Goal: Information Seeking & Learning: Learn about a topic

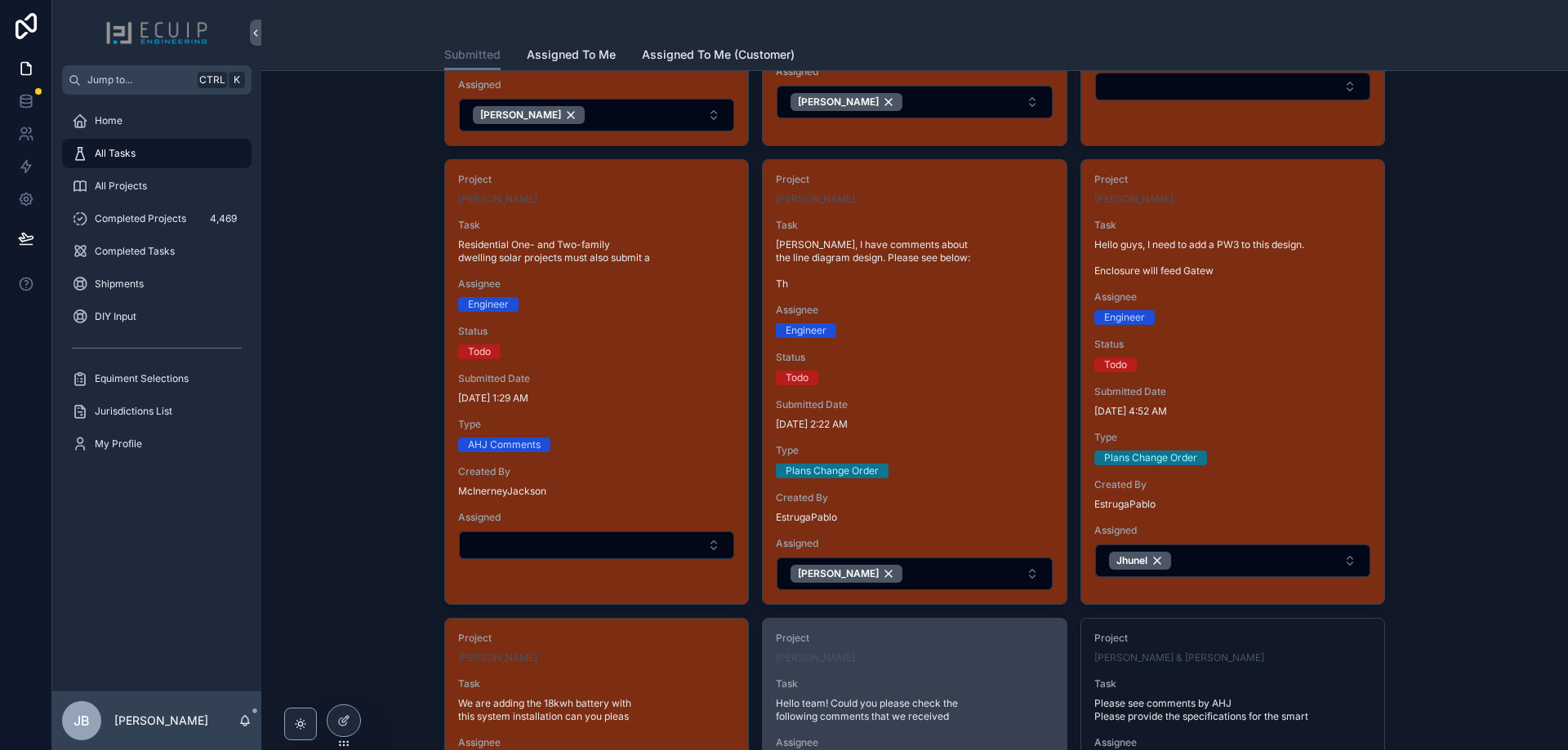
scroll to position [653, 0]
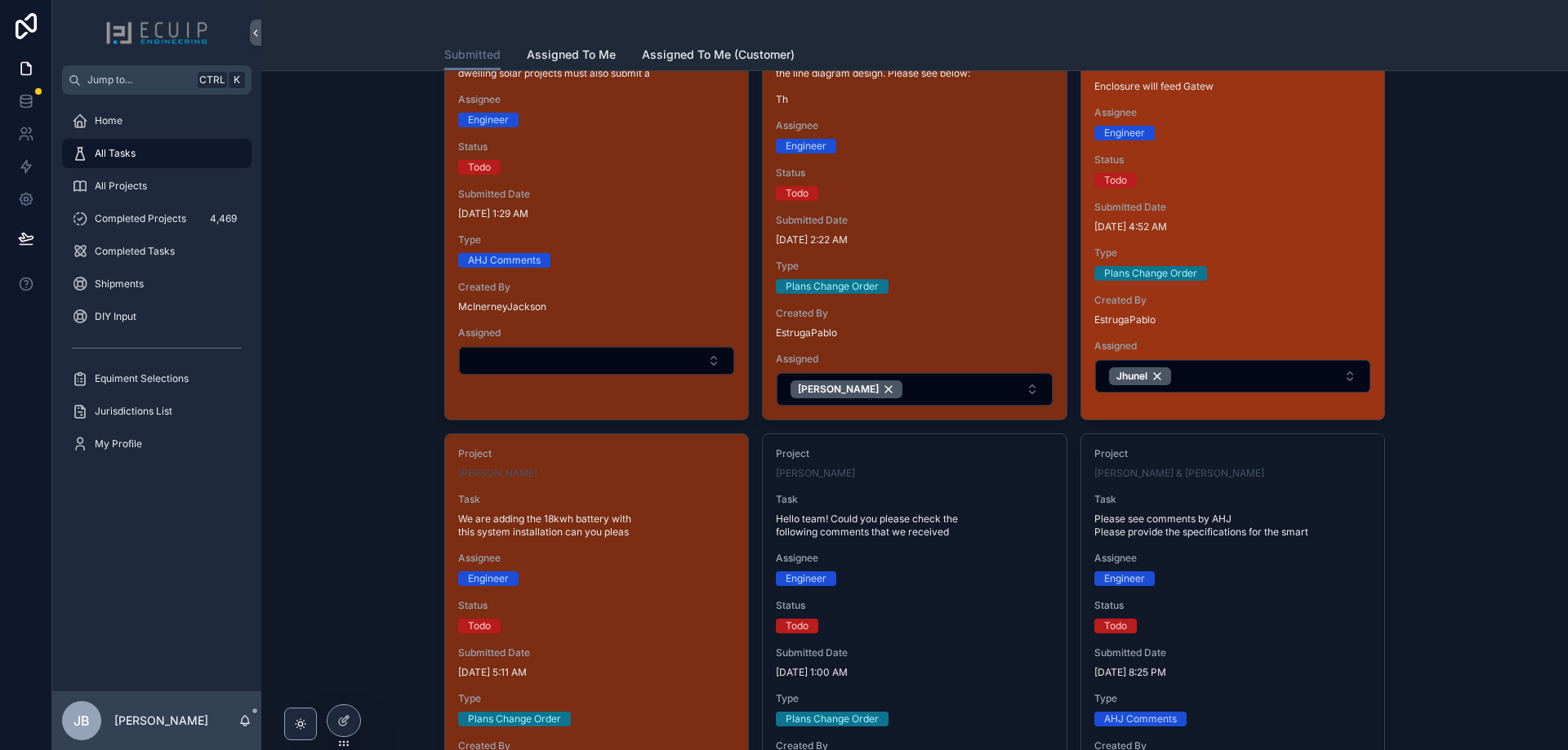
click at [1253, 231] on span "[DATE] 4:52 AM" at bounding box center [1233, 226] width 277 height 13
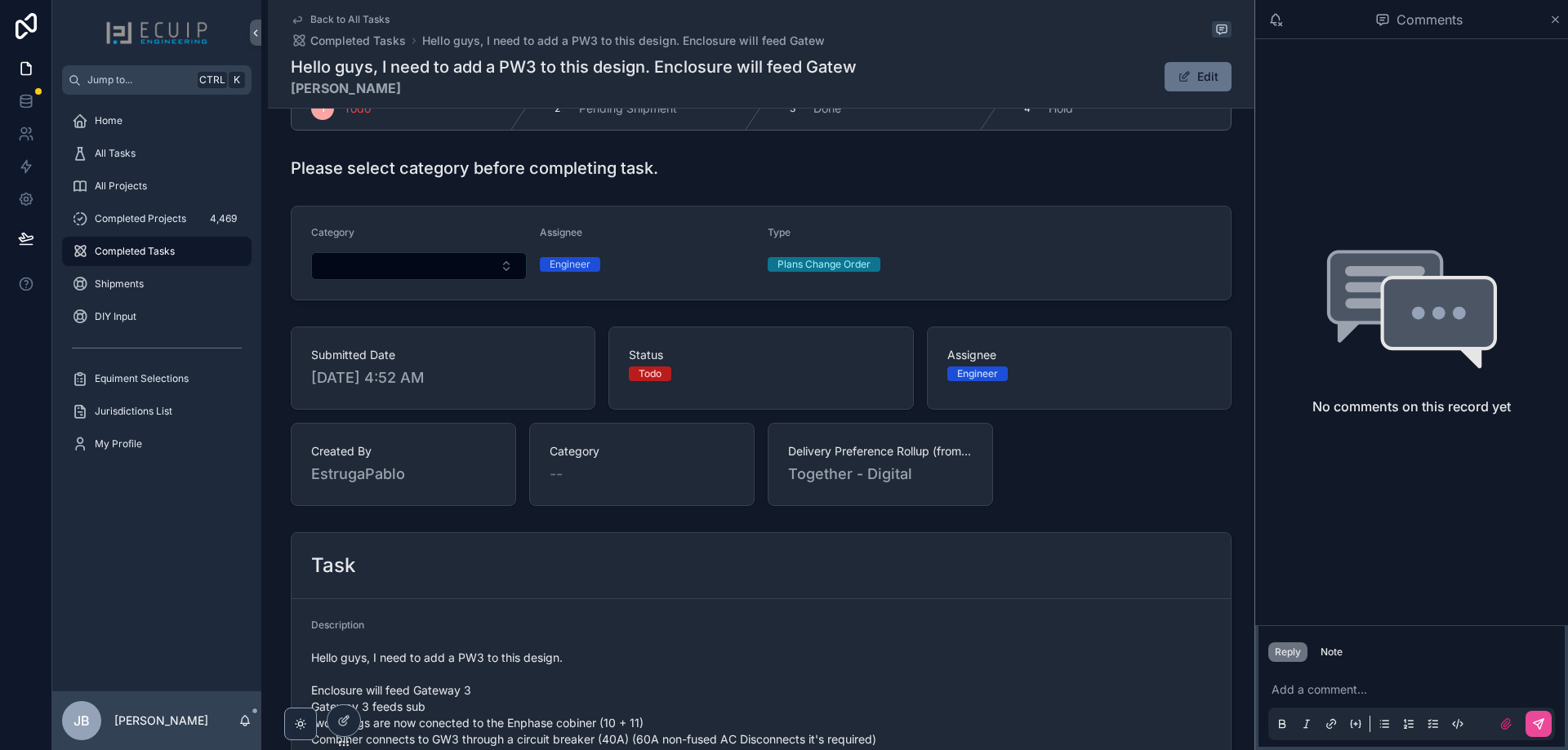
scroll to position [326, 0]
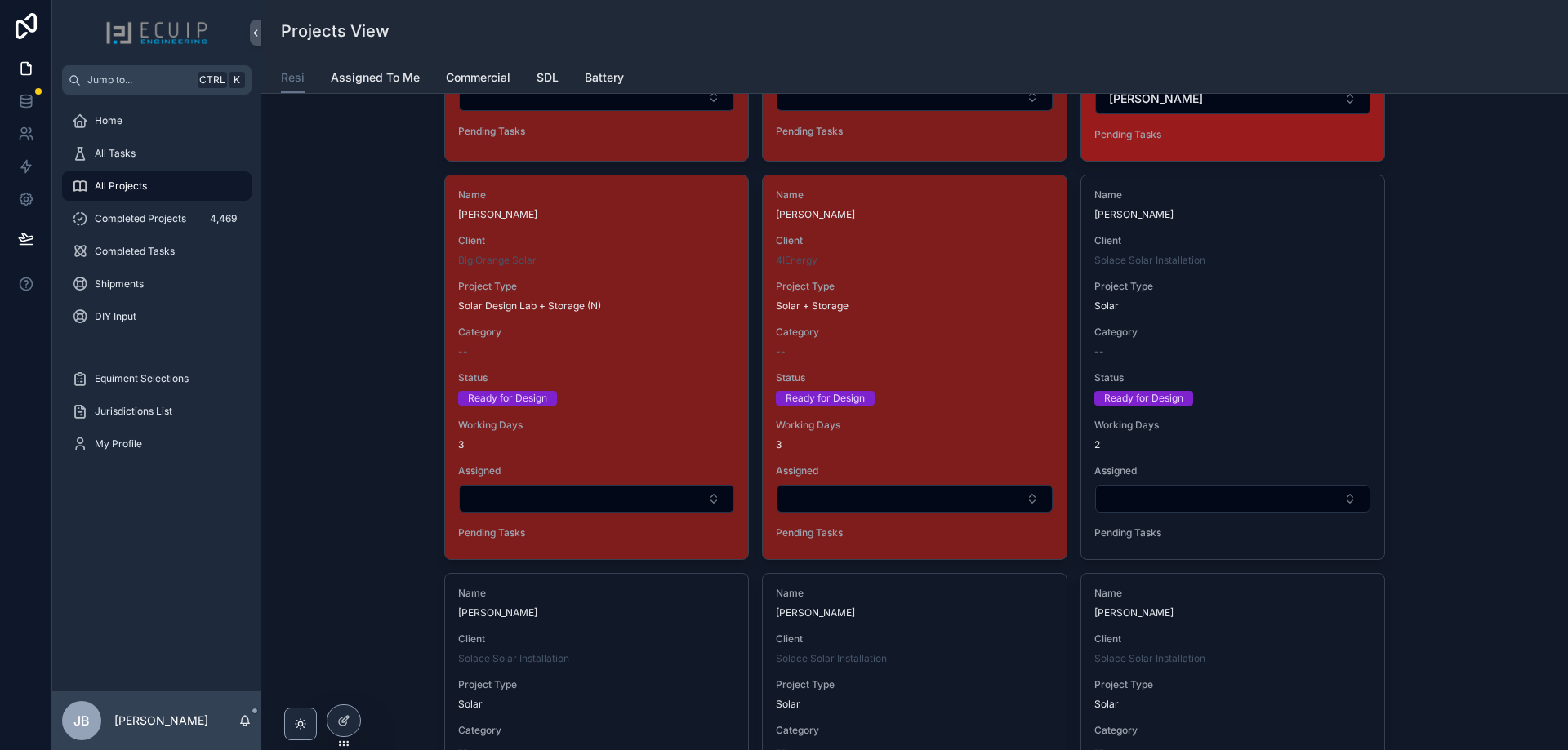
scroll to position [2937, 0]
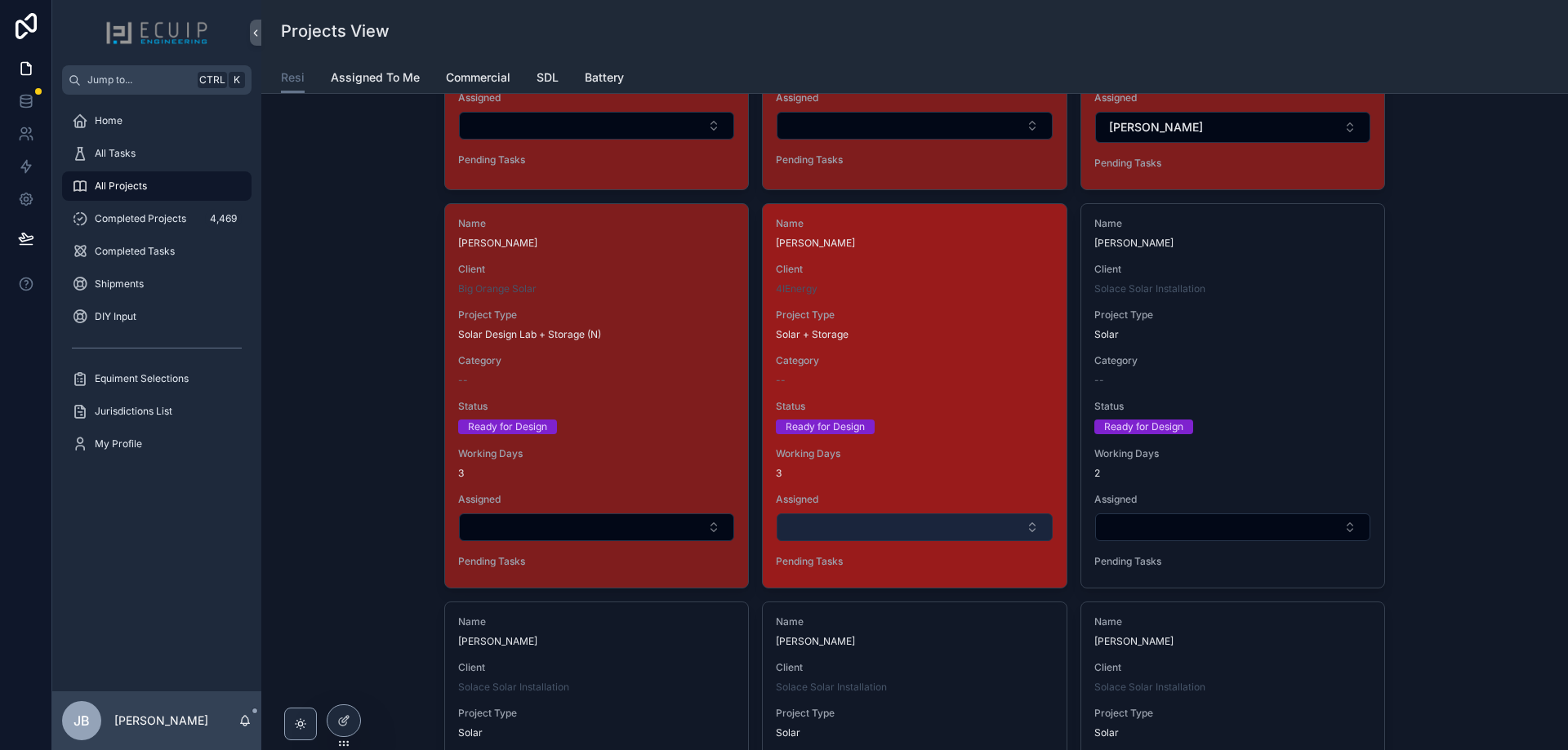
click at [857, 526] on button "Select Button" at bounding box center [914, 526] width 275 height 27
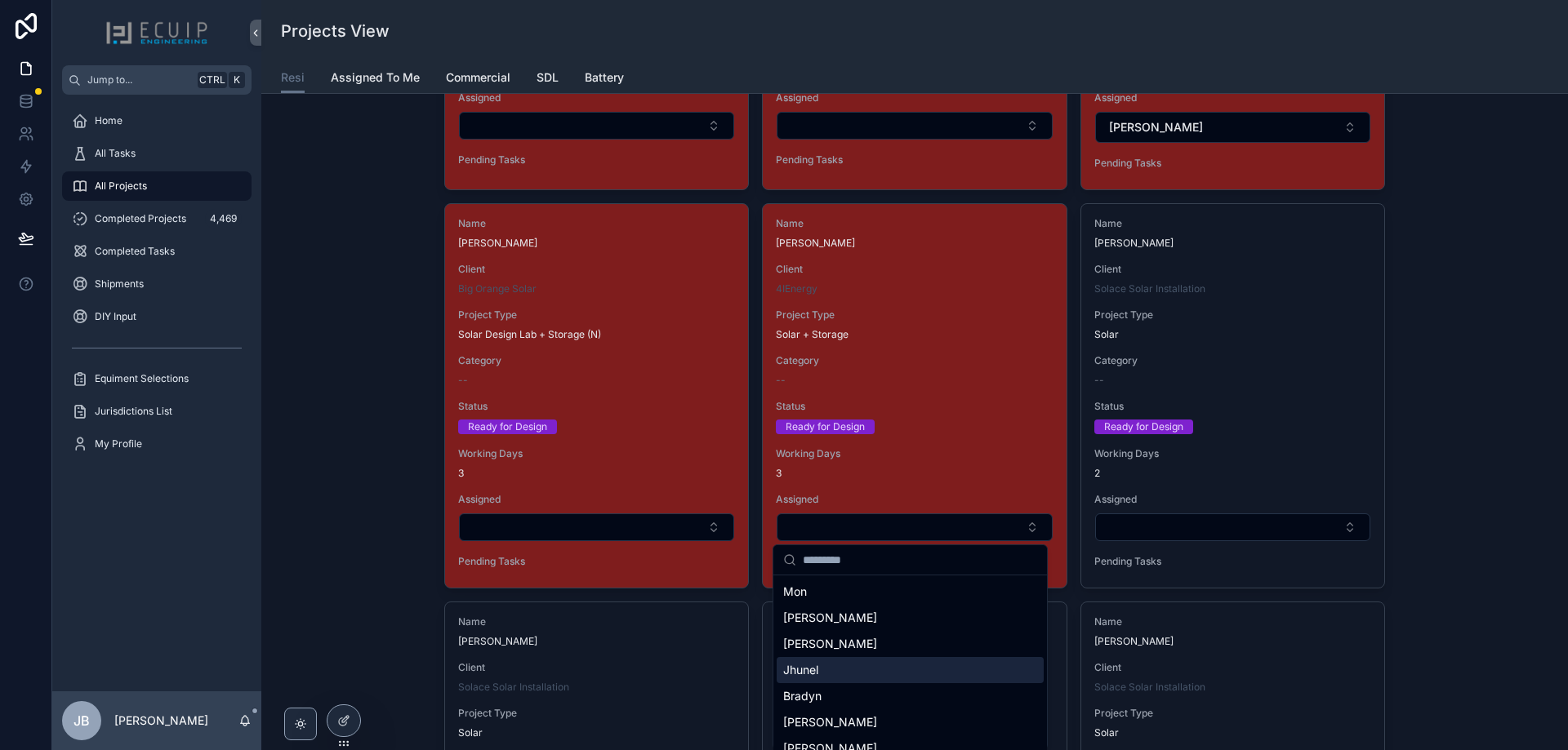
click at [812, 665] on span "Jhunel" at bounding box center [801, 670] width 35 height 17
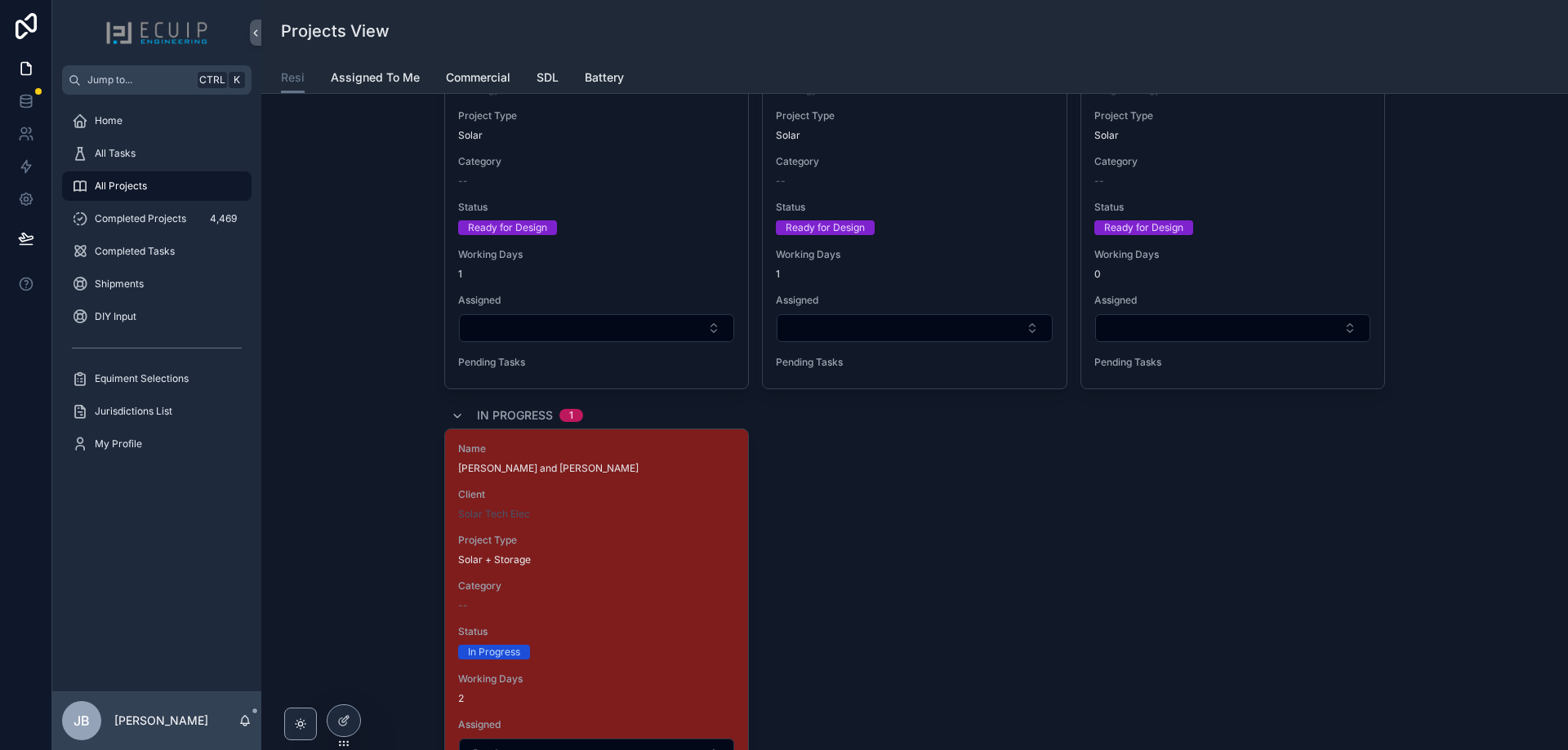
scroll to position [5059, 0]
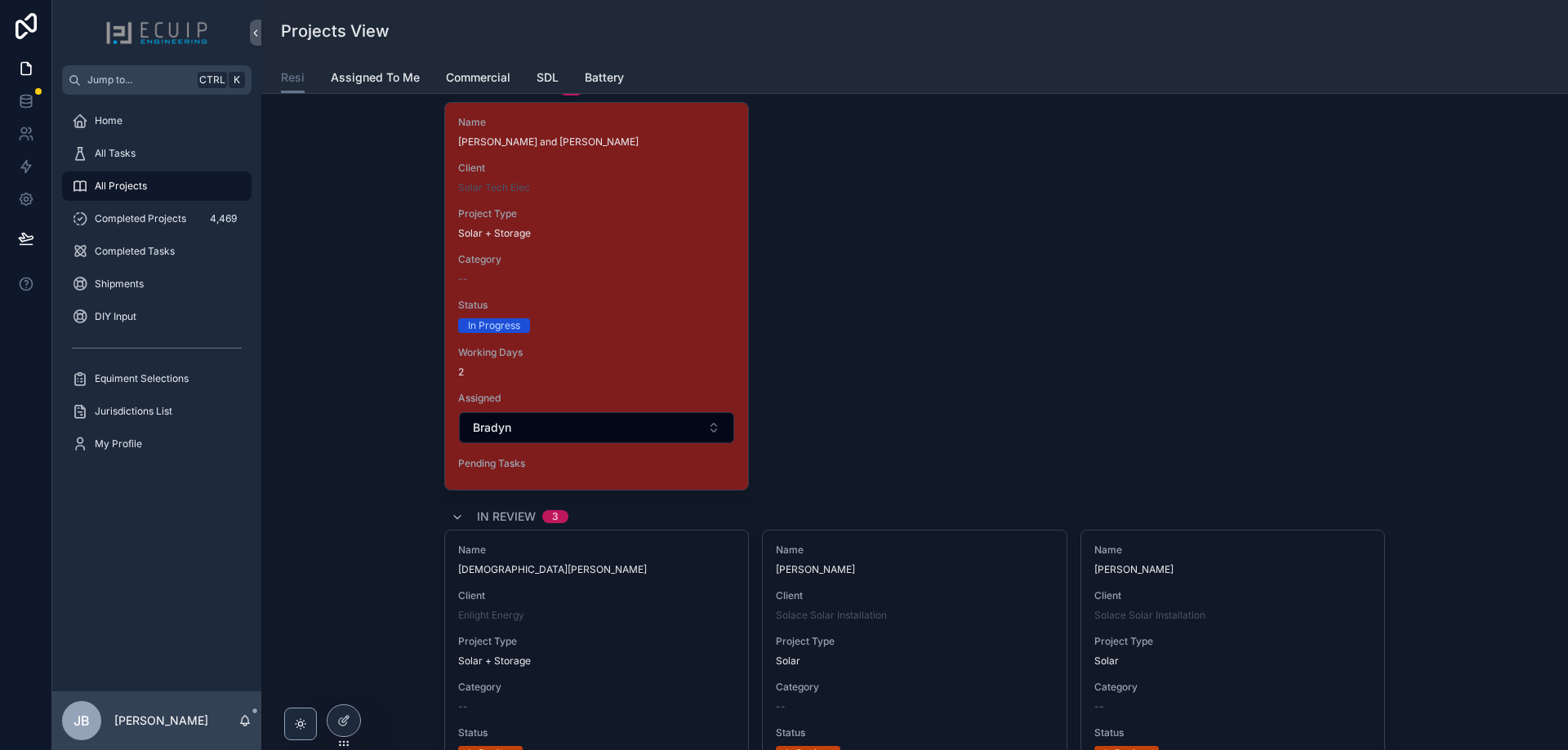
click at [1014, 289] on div "Name Kari and Shawn Byers Client Solar Tech Elec Project Type Solar + Storage C…" at bounding box center [915, 296] width 941 height 389
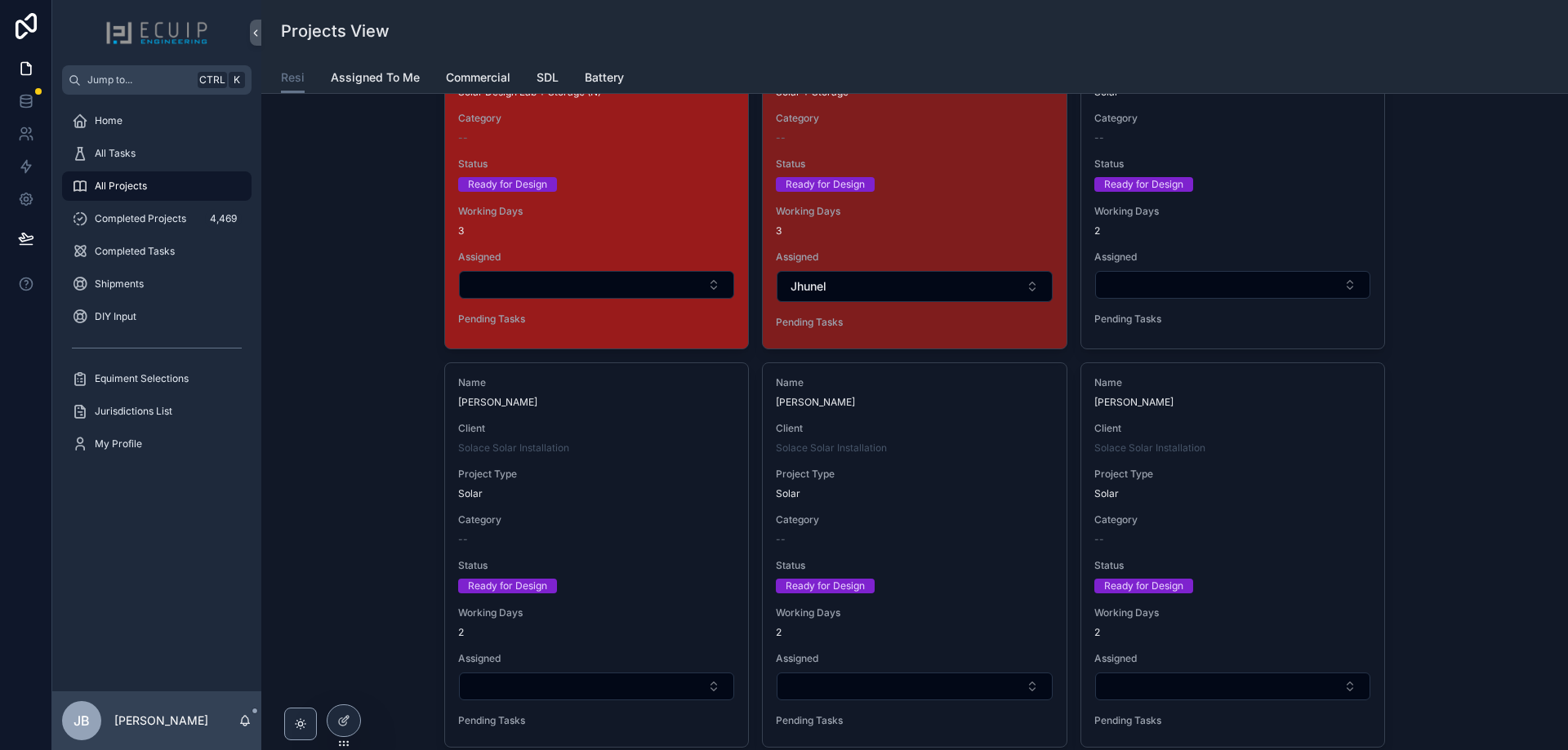
scroll to position [2772, 0]
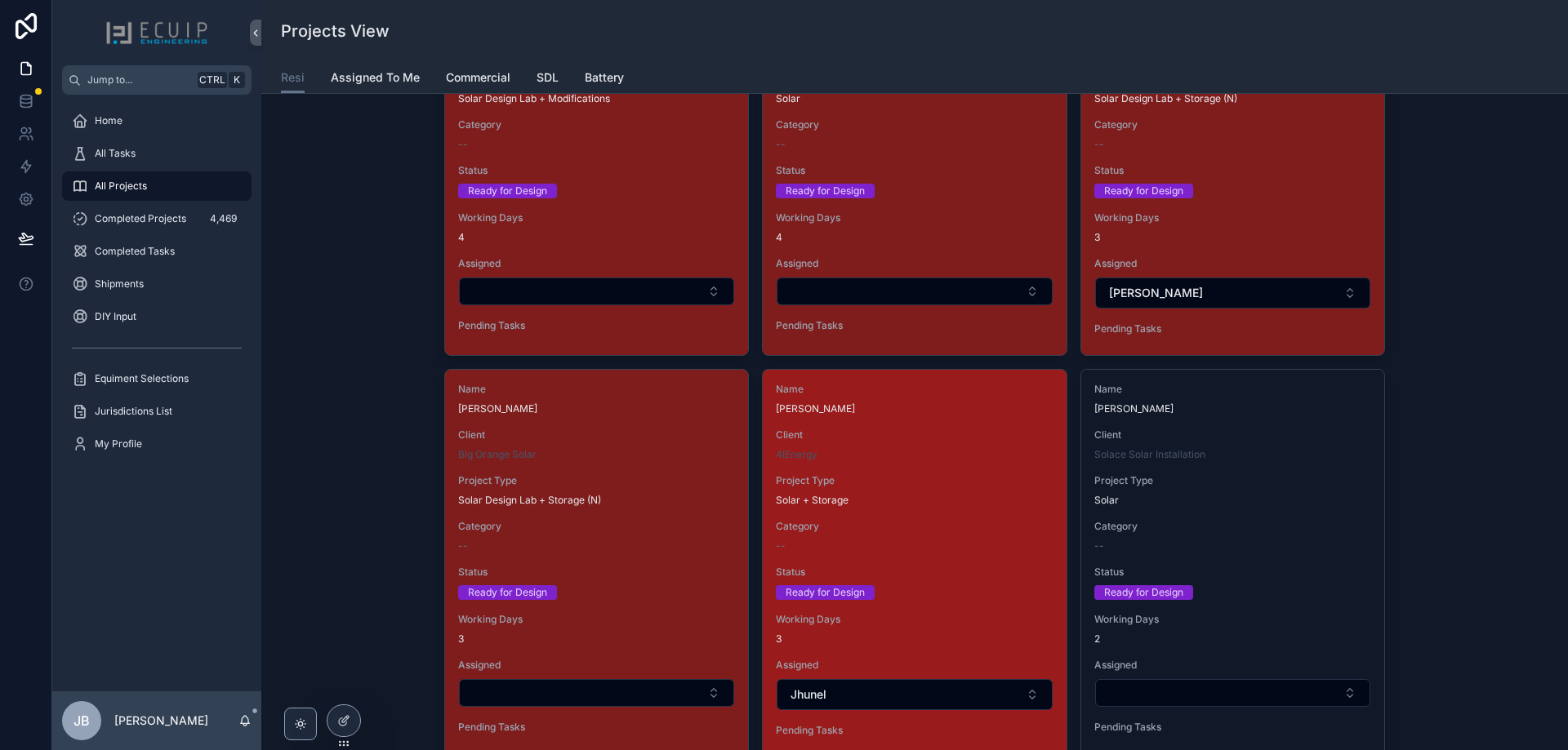
click at [880, 546] on div "--" at bounding box center [915, 546] width 277 height 13
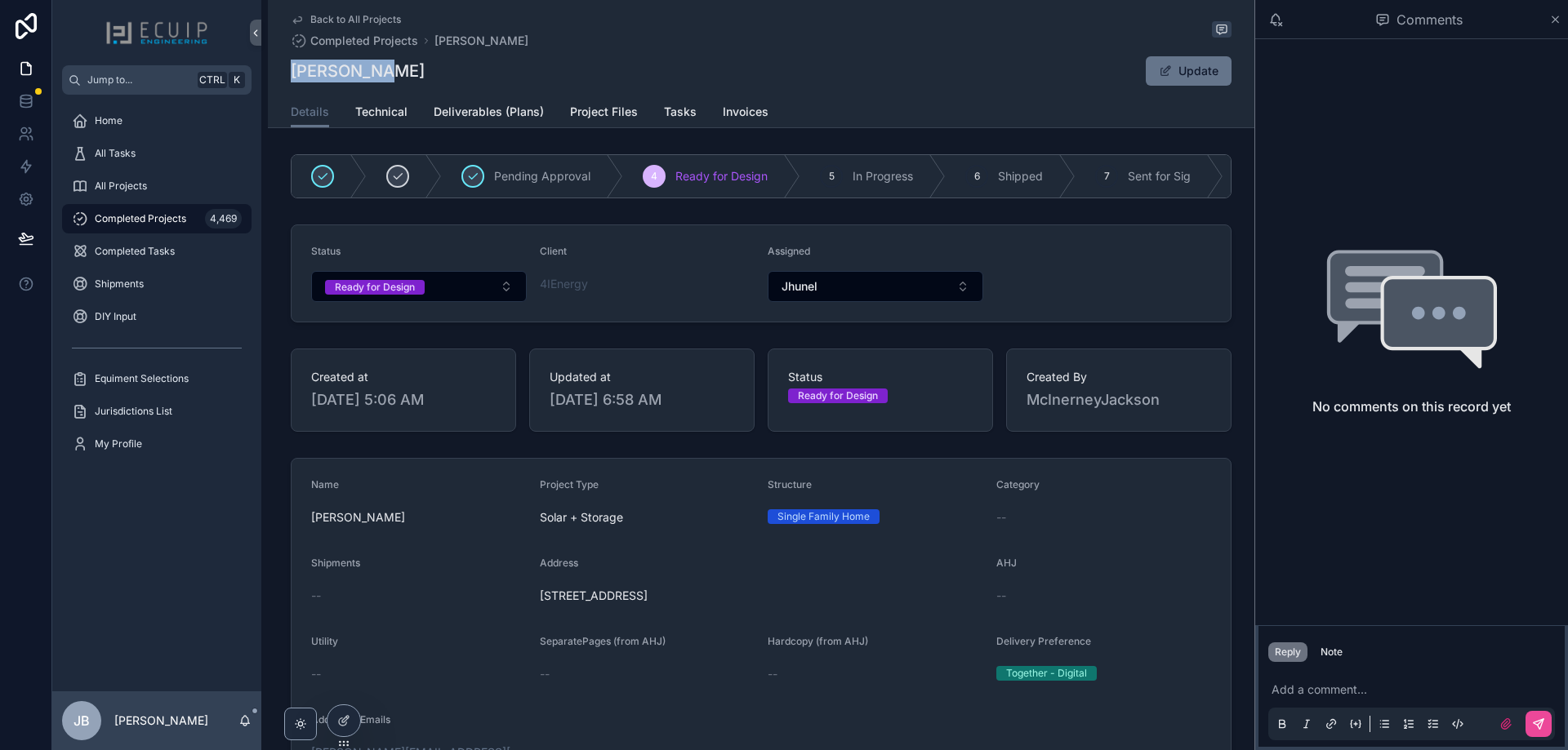
drag, startPoint x: 392, startPoint y: 71, endPoint x: 285, endPoint y: 79, distance: 107.3
click at [285, 79] on div "Back to All Projects Completed Projects Mark Pedry Mark Pedry Update Details De…" at bounding box center [761, 63] width 986 height 128
copy h1 "Mark Pedry"
drag, startPoint x: 809, startPoint y: 605, endPoint x: 533, endPoint y: 627, distance: 276.9
click at [533, 627] on form "Name Mark Pedry Project Type Solar + Storage Structure Single Family Home Categ…" at bounding box center [761, 708] width 939 height 500
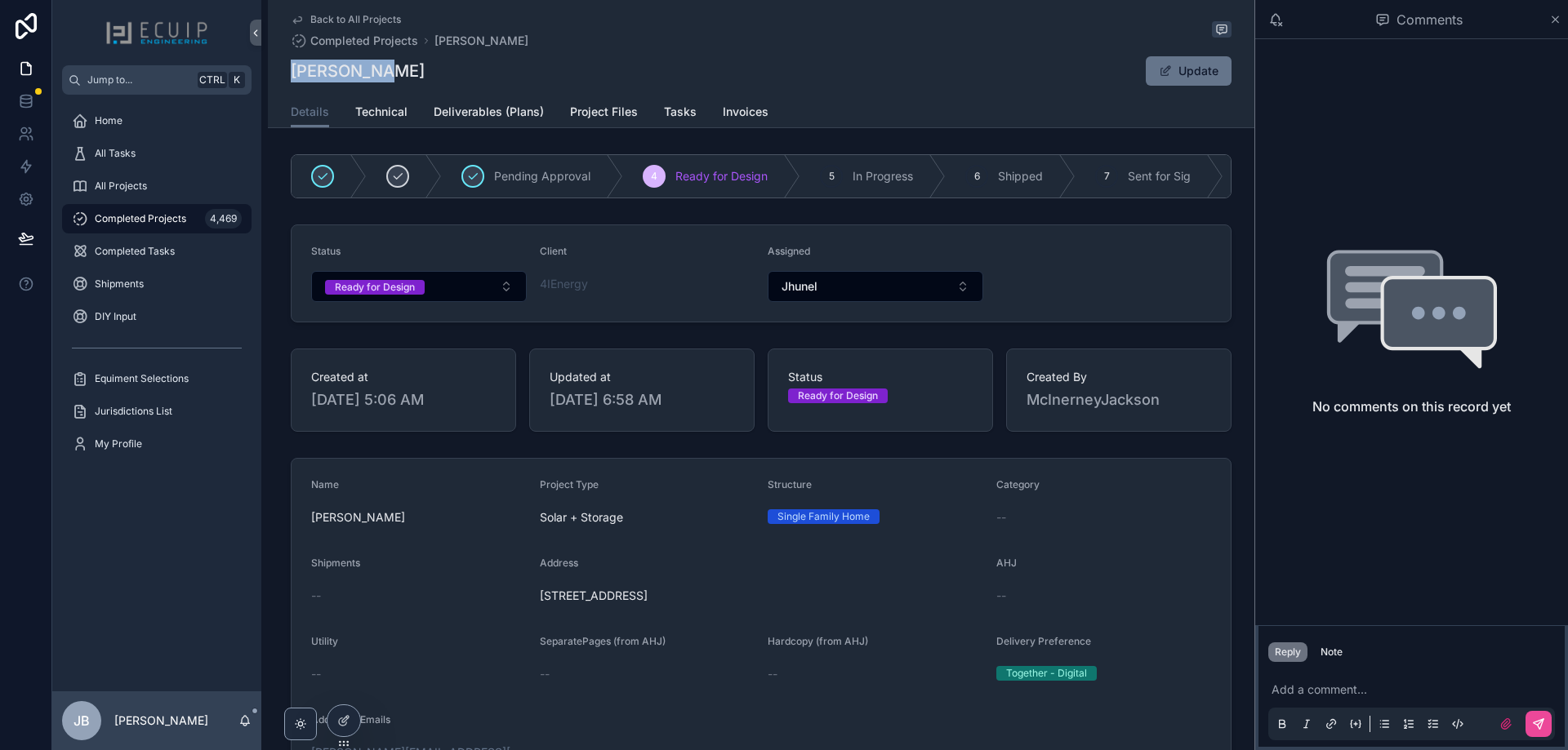
copy span "10856 Flowerstone Street, Oakton, VA, USA 22124"
click at [607, 108] on span "Project Files" at bounding box center [603, 112] width 68 height 17
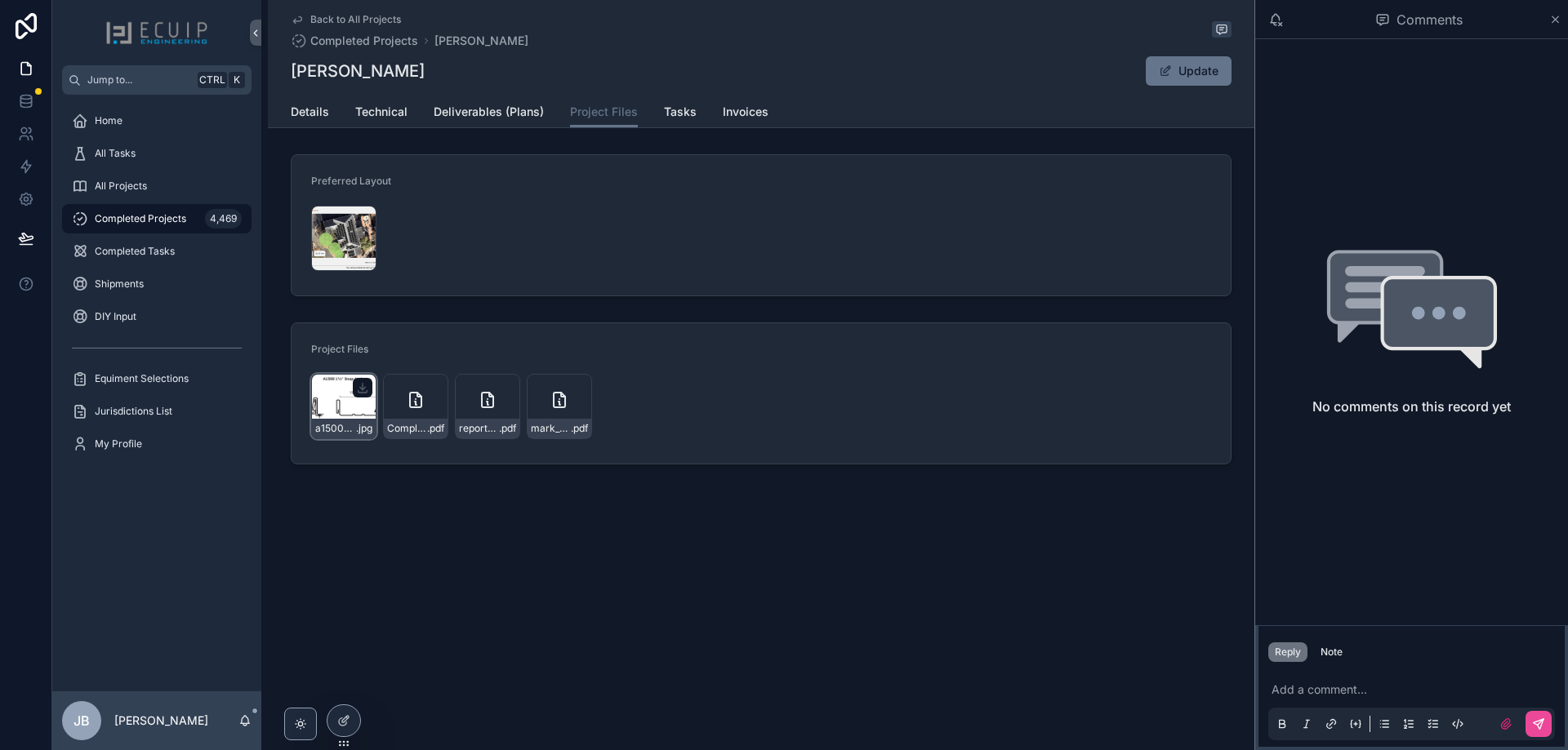
click at [343, 400] on div "a1500-wiredrawing-new .jpg" at bounding box center [344, 406] width 65 height 65
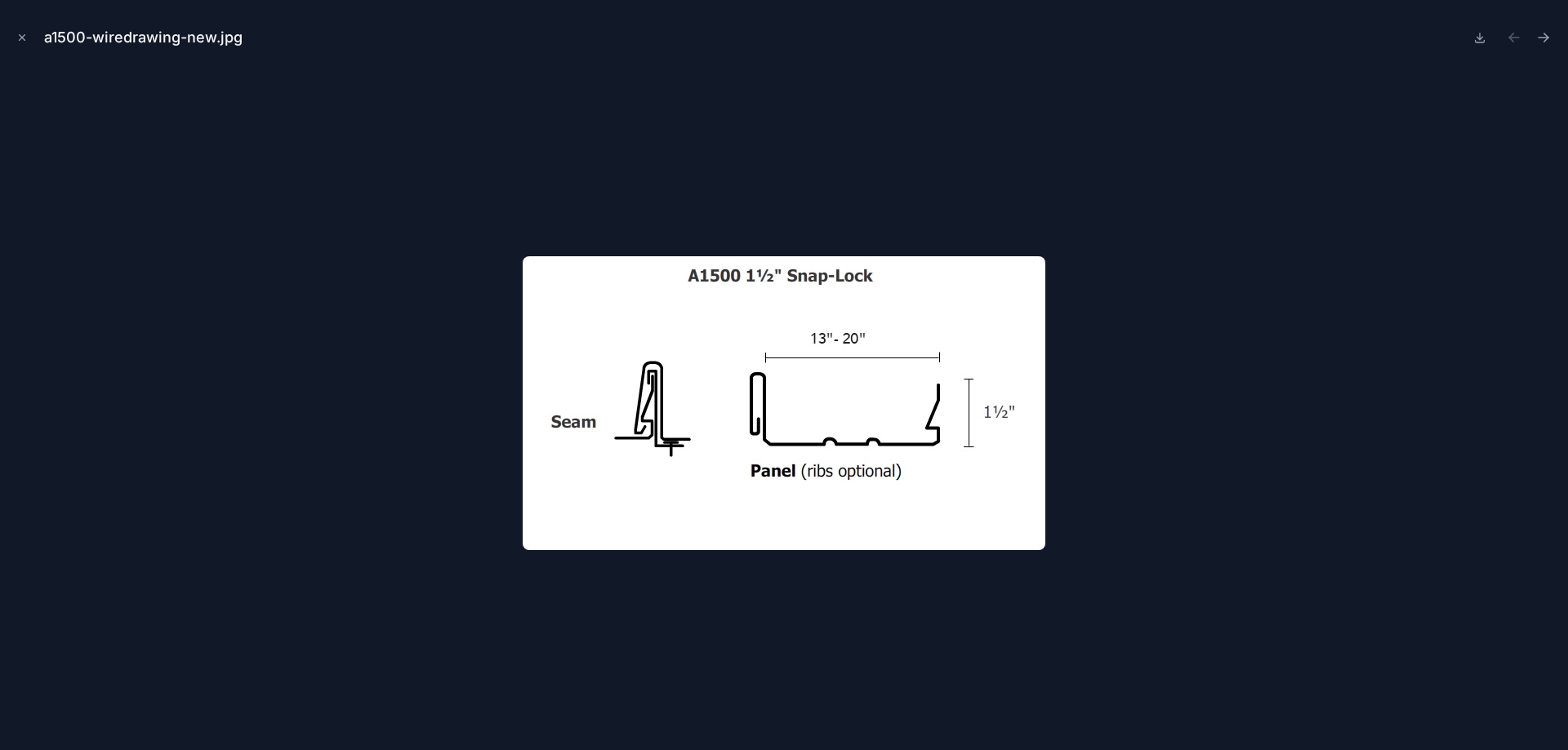
click at [354, 599] on div at bounding box center [784, 403] width 1542 height 668
click at [18, 41] on icon "Close modal" at bounding box center [22, 37] width 11 height 11
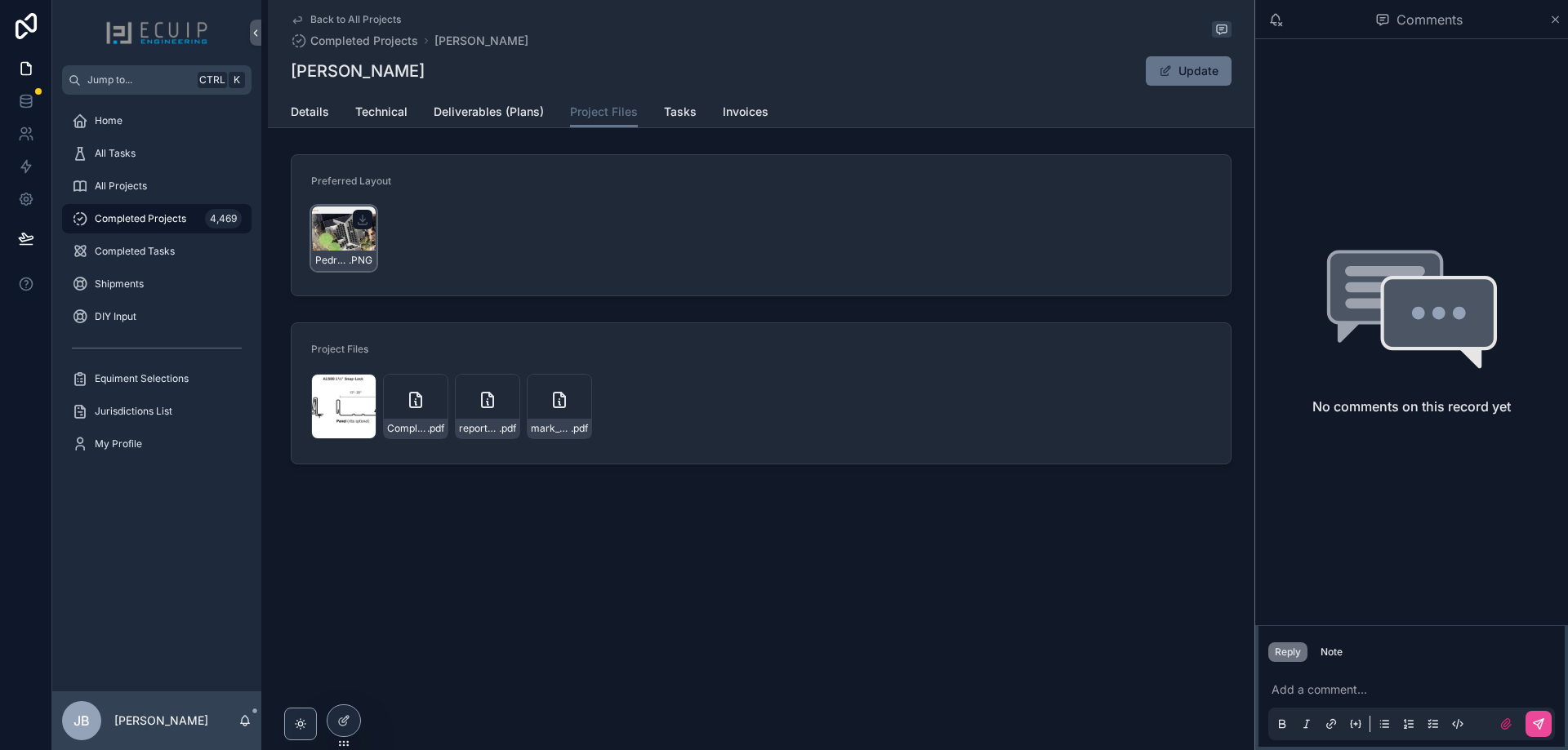
click at [340, 244] on div "Pedry-Design .PNG" at bounding box center [344, 238] width 65 height 65
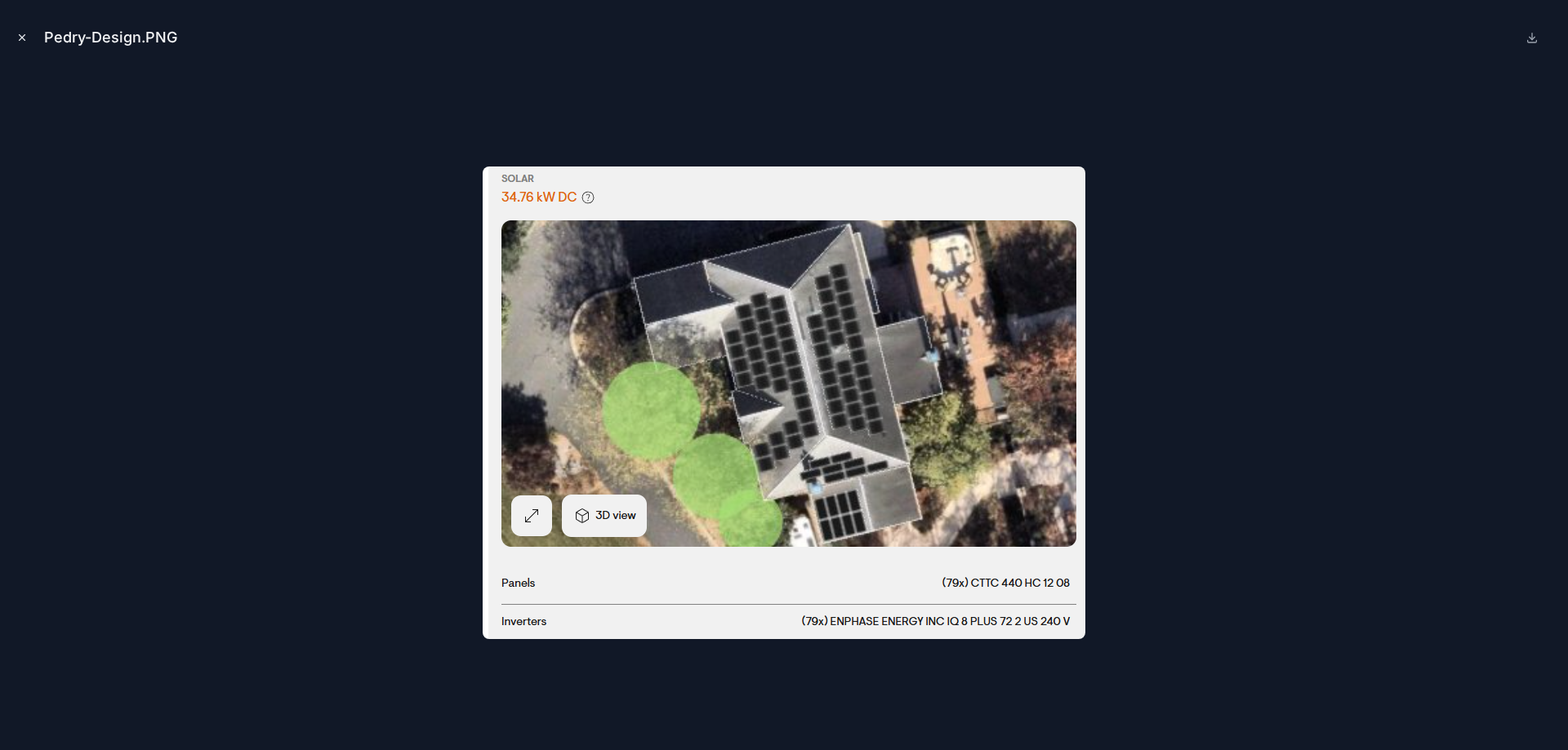
click at [17, 40] on button "Close modal" at bounding box center [22, 37] width 18 height 18
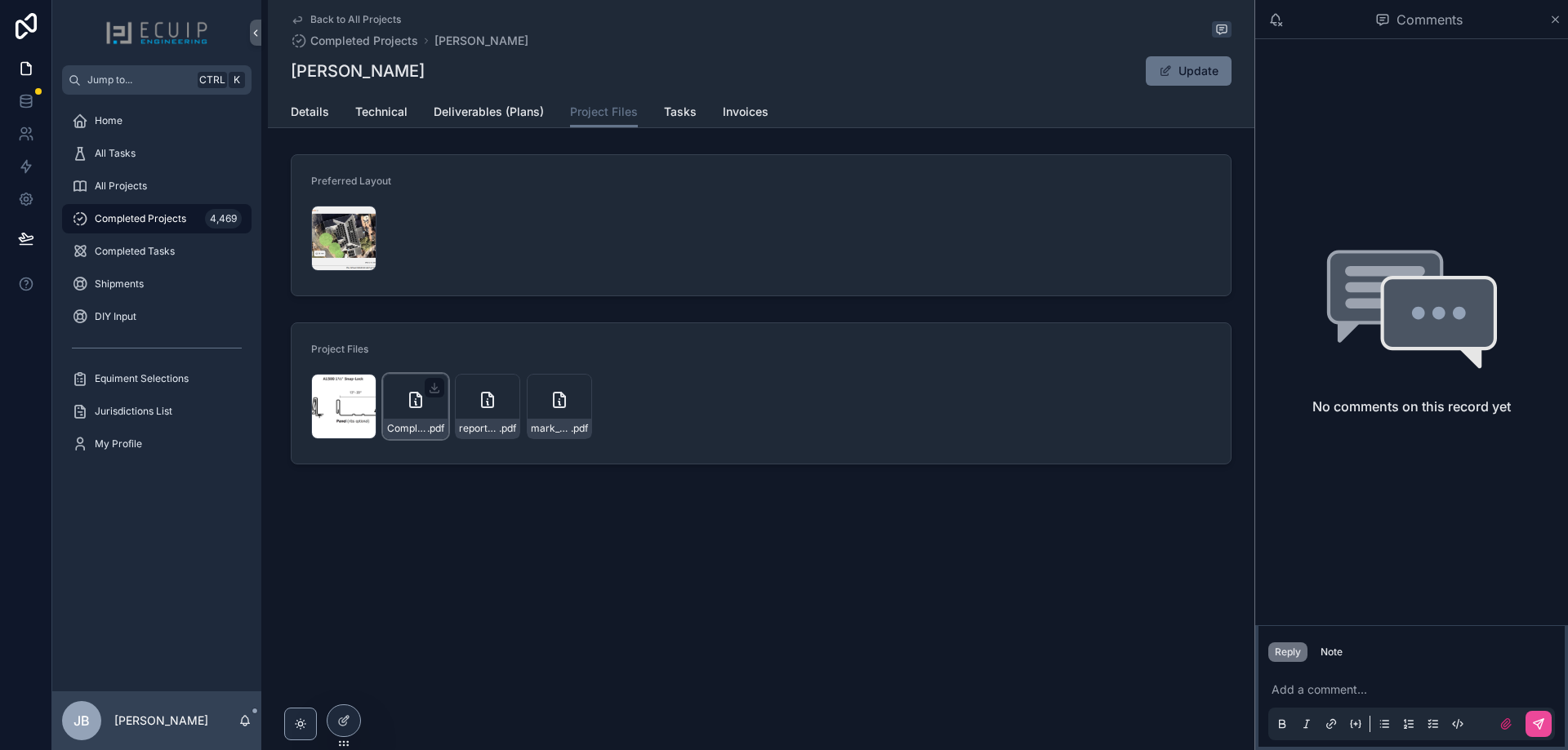
click at [399, 416] on div "Complete_with_Docusign_Pedry_-_Residential_E .pdf" at bounding box center [415, 406] width 65 height 65
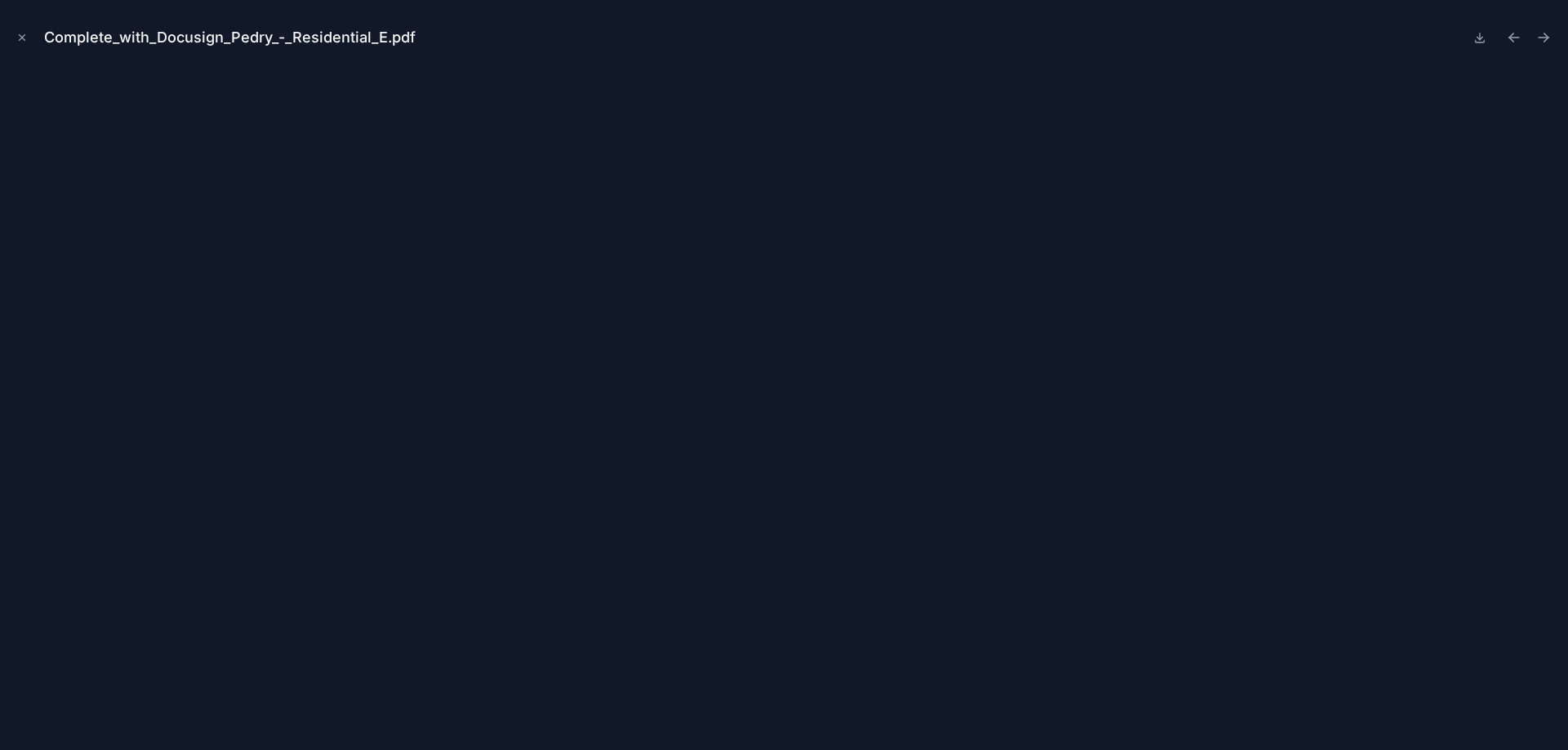
click at [25, 40] on icon "Close modal" at bounding box center [22, 38] width 5 height 5
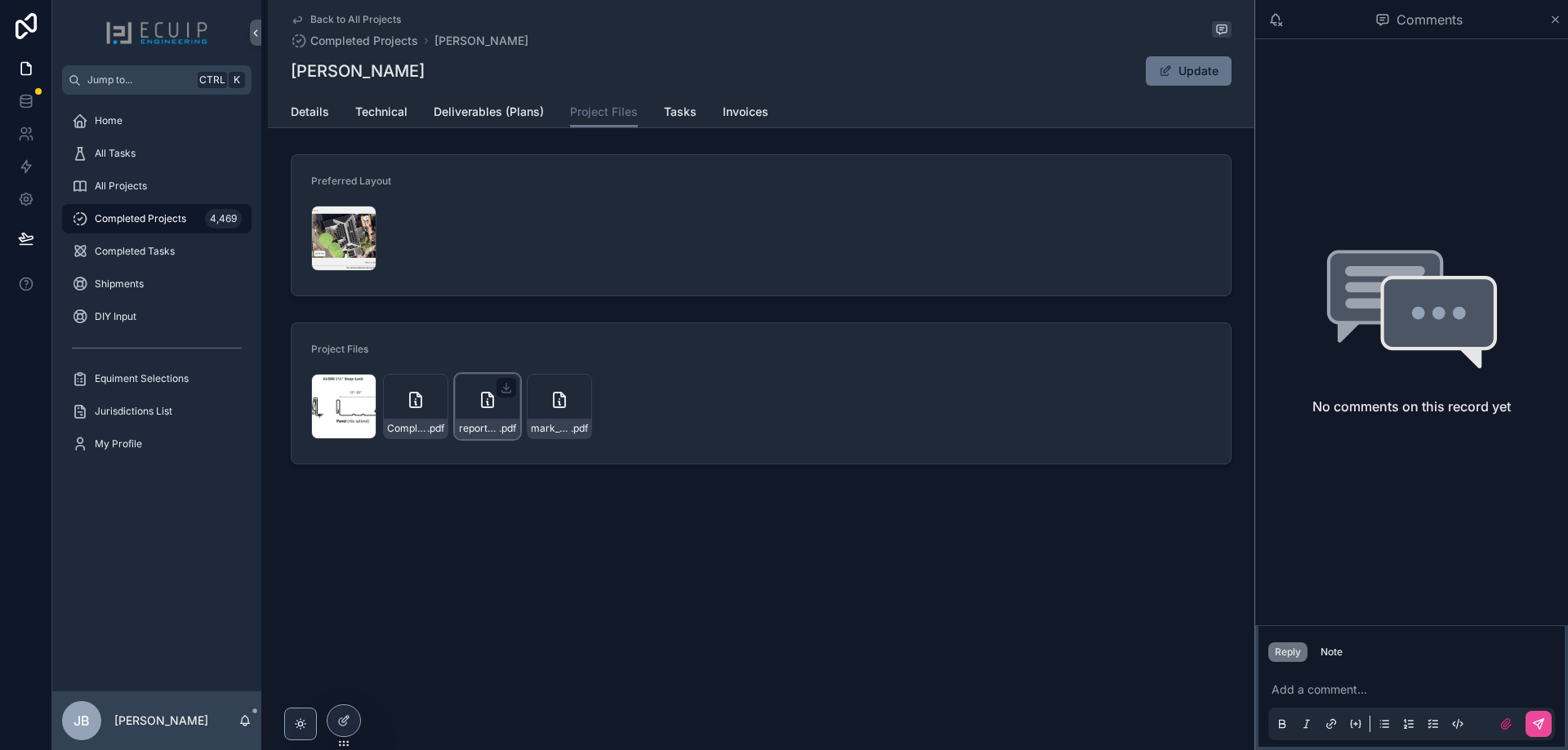
click at [469, 413] on div "report-12 .pdf" at bounding box center [488, 406] width 65 height 65
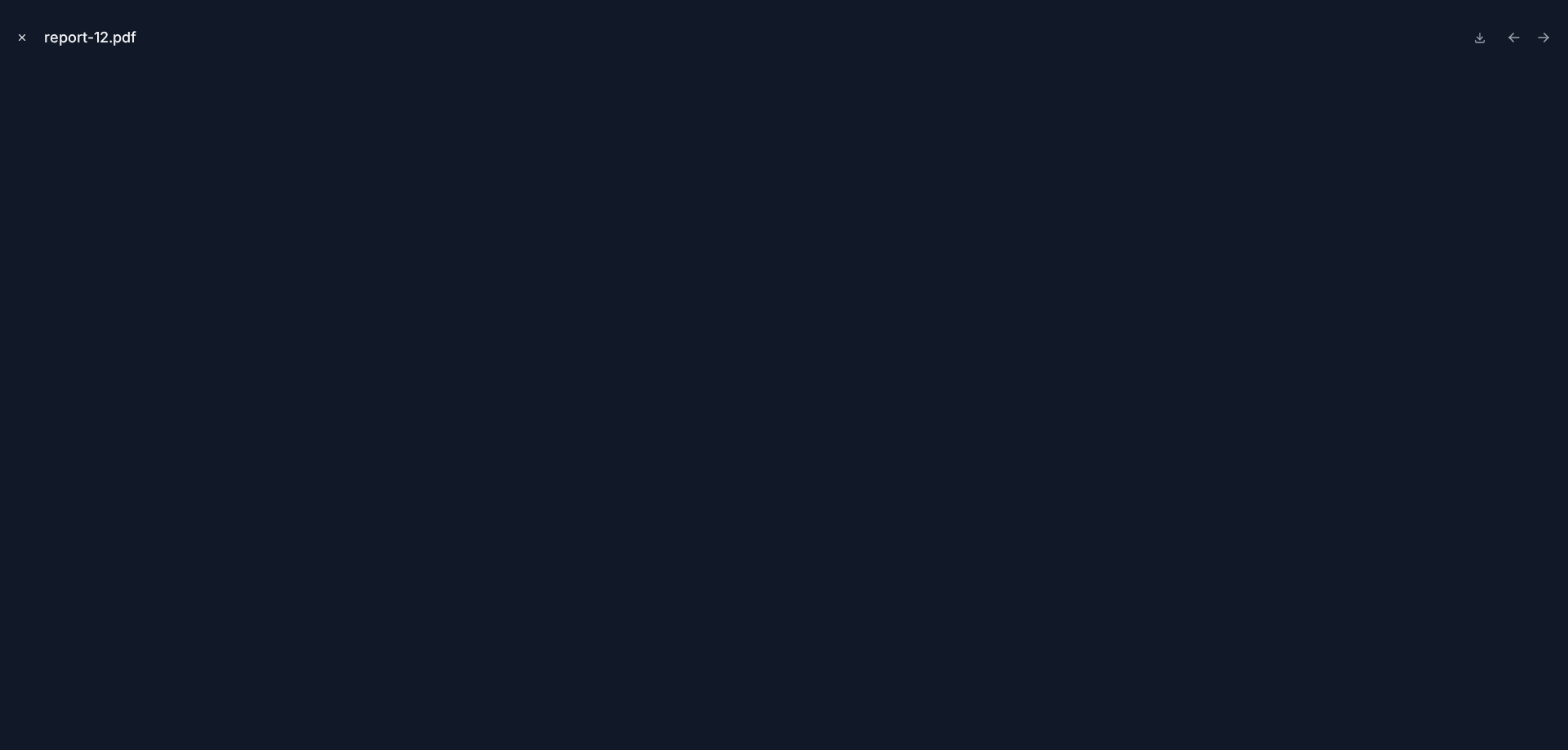
click at [20, 39] on icon "Close modal" at bounding box center [22, 37] width 11 height 11
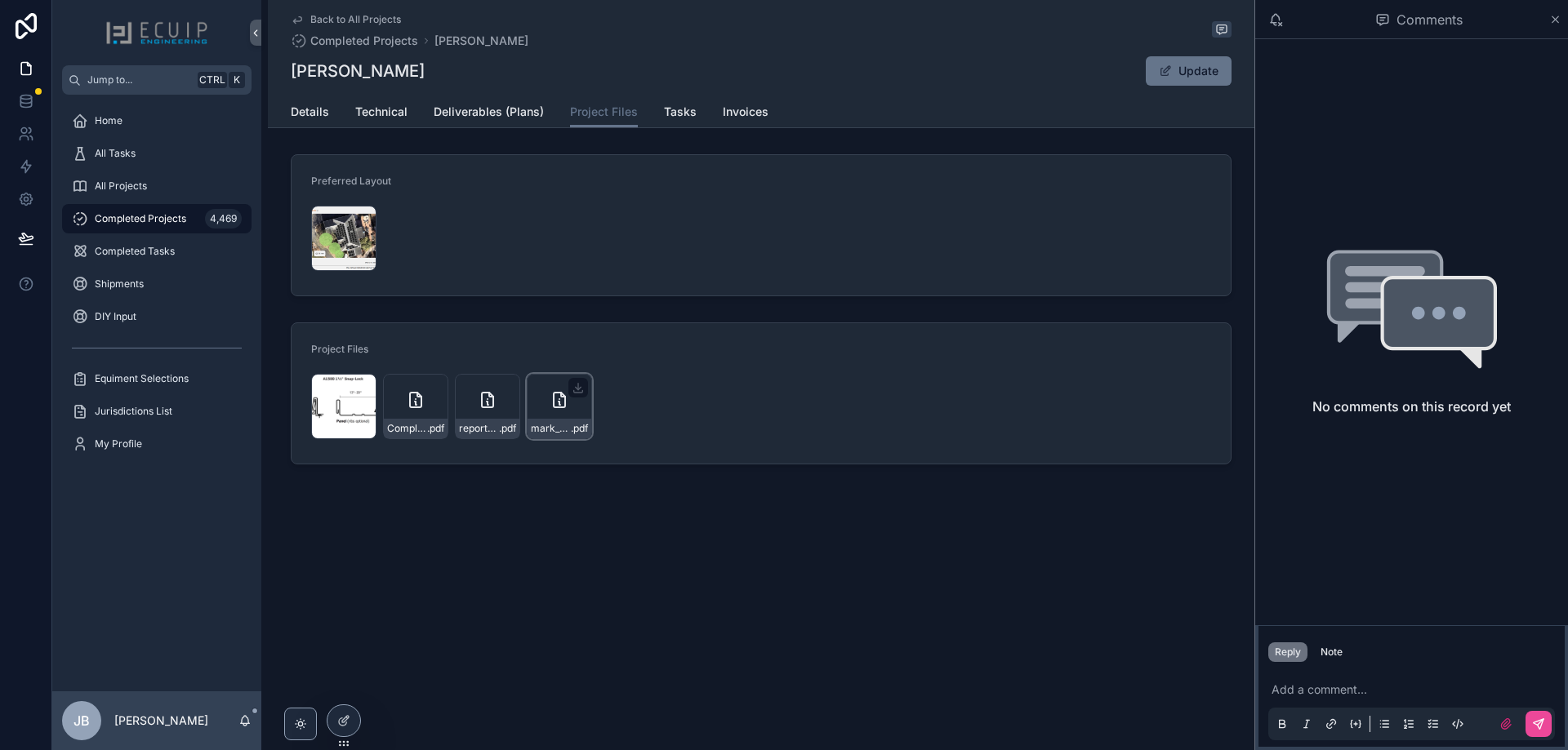
click at [541, 408] on div "mark_pedry__revisit .pdf" at bounding box center [559, 406] width 65 height 65
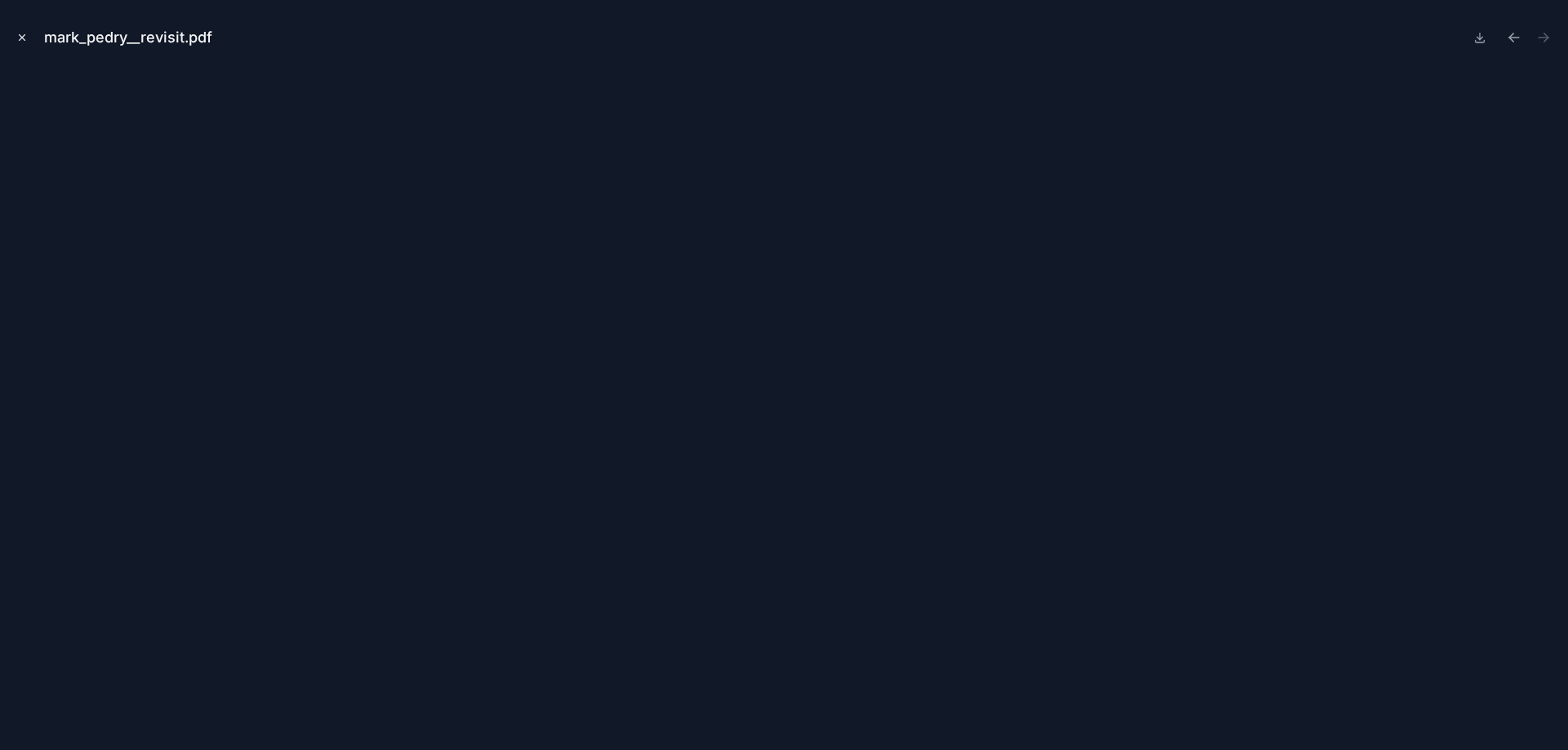
click at [26, 39] on icon "Close modal" at bounding box center [22, 37] width 11 height 11
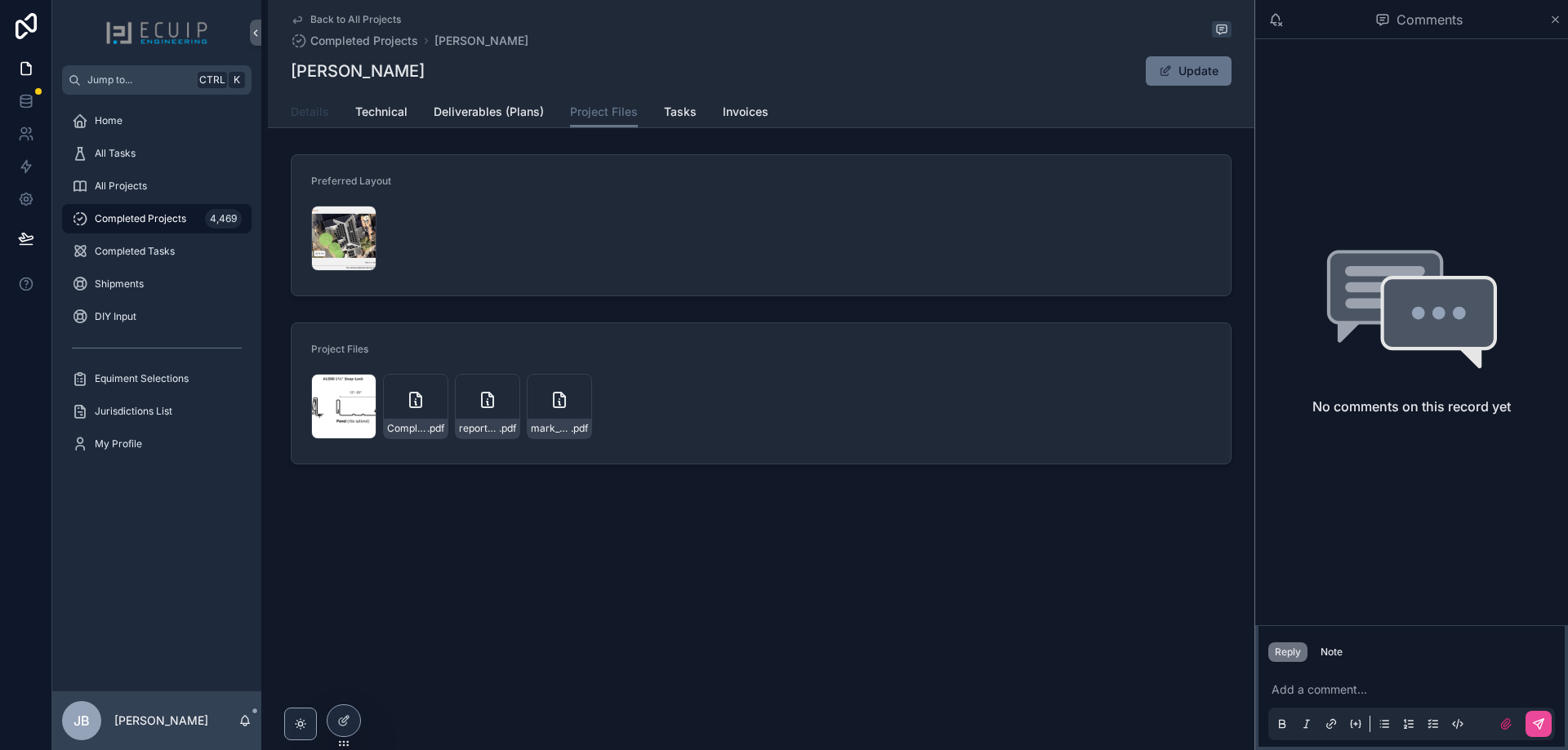
click at [317, 104] on span "Details" at bounding box center [310, 112] width 39 height 17
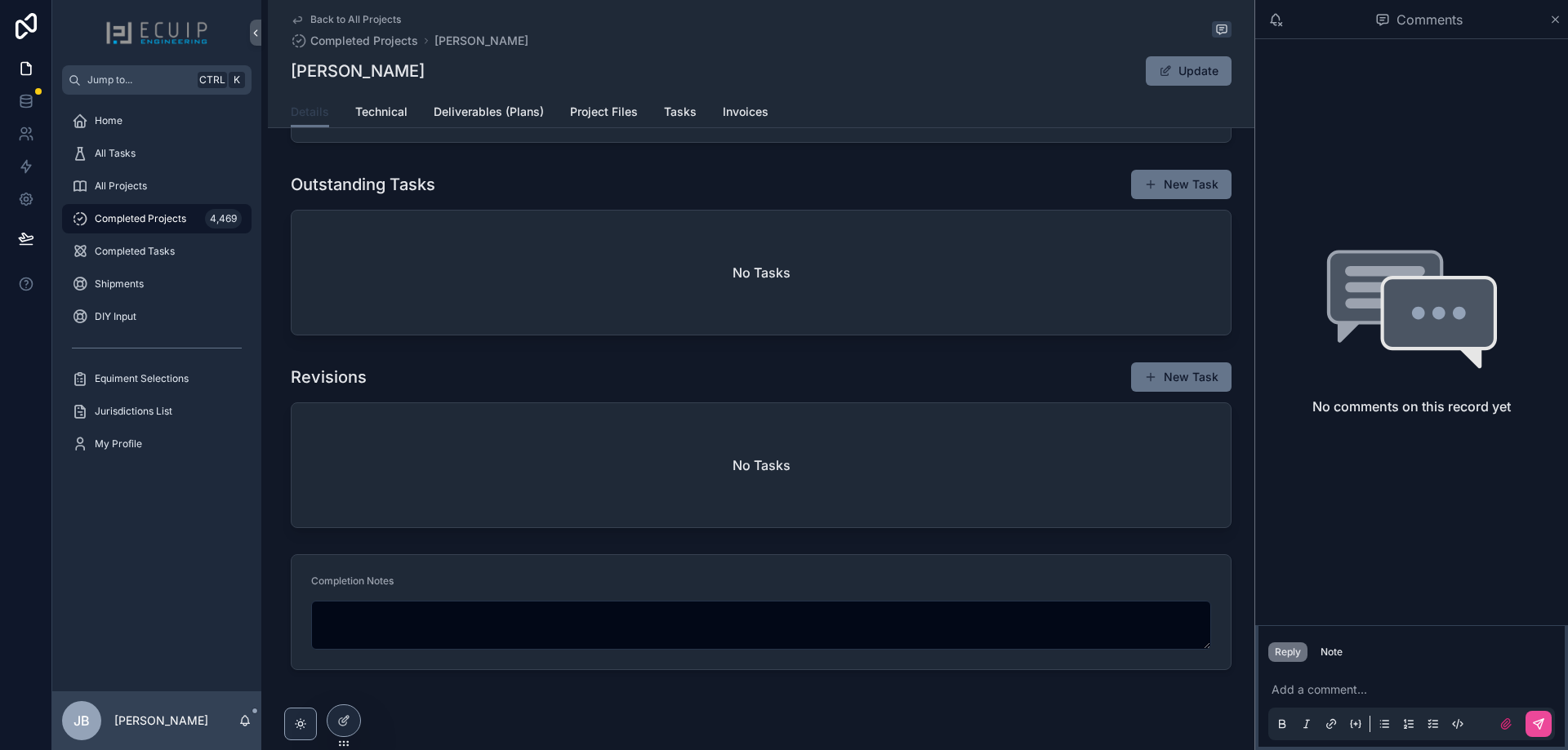
scroll to position [571, 0]
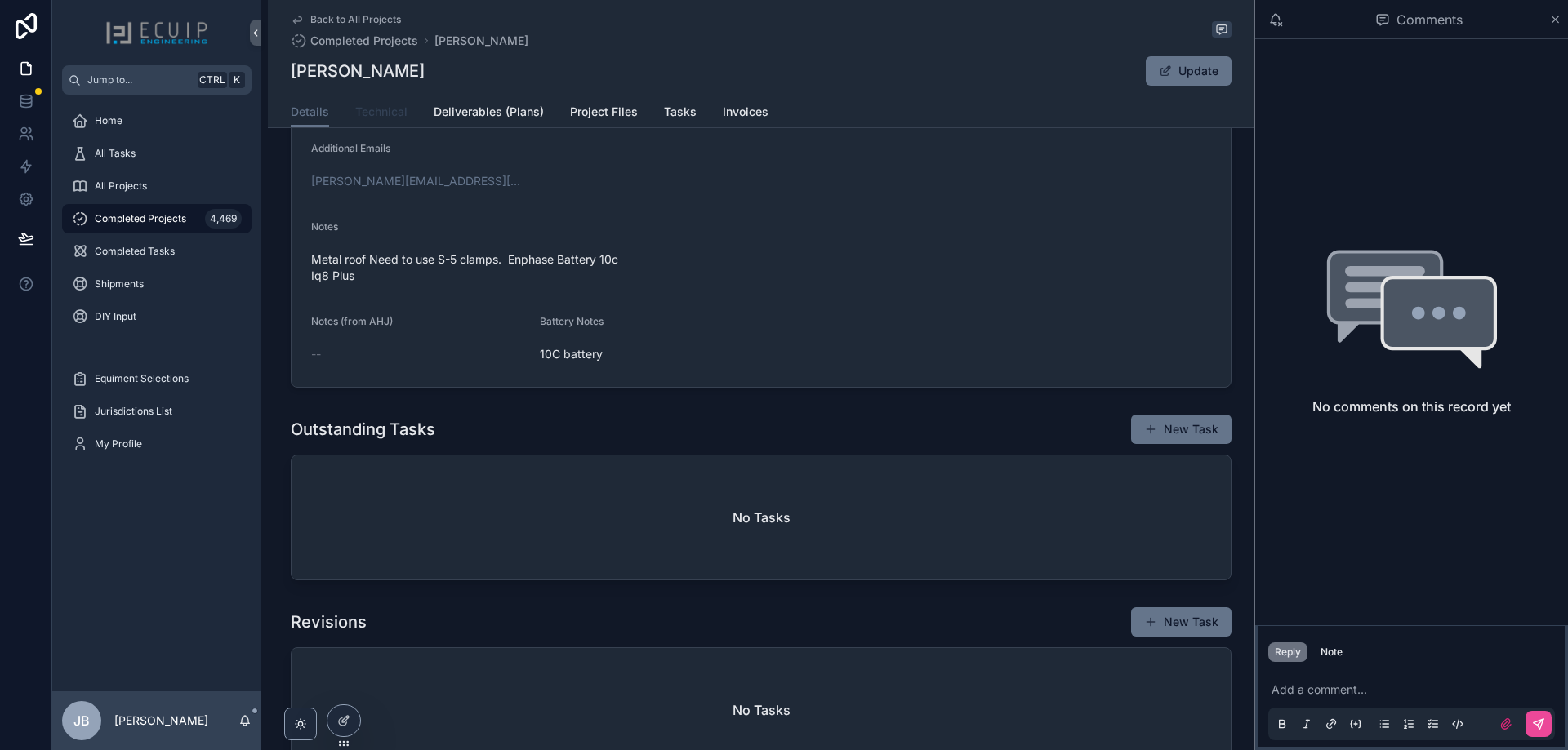
click at [360, 107] on span "Technical" at bounding box center [381, 112] width 52 height 17
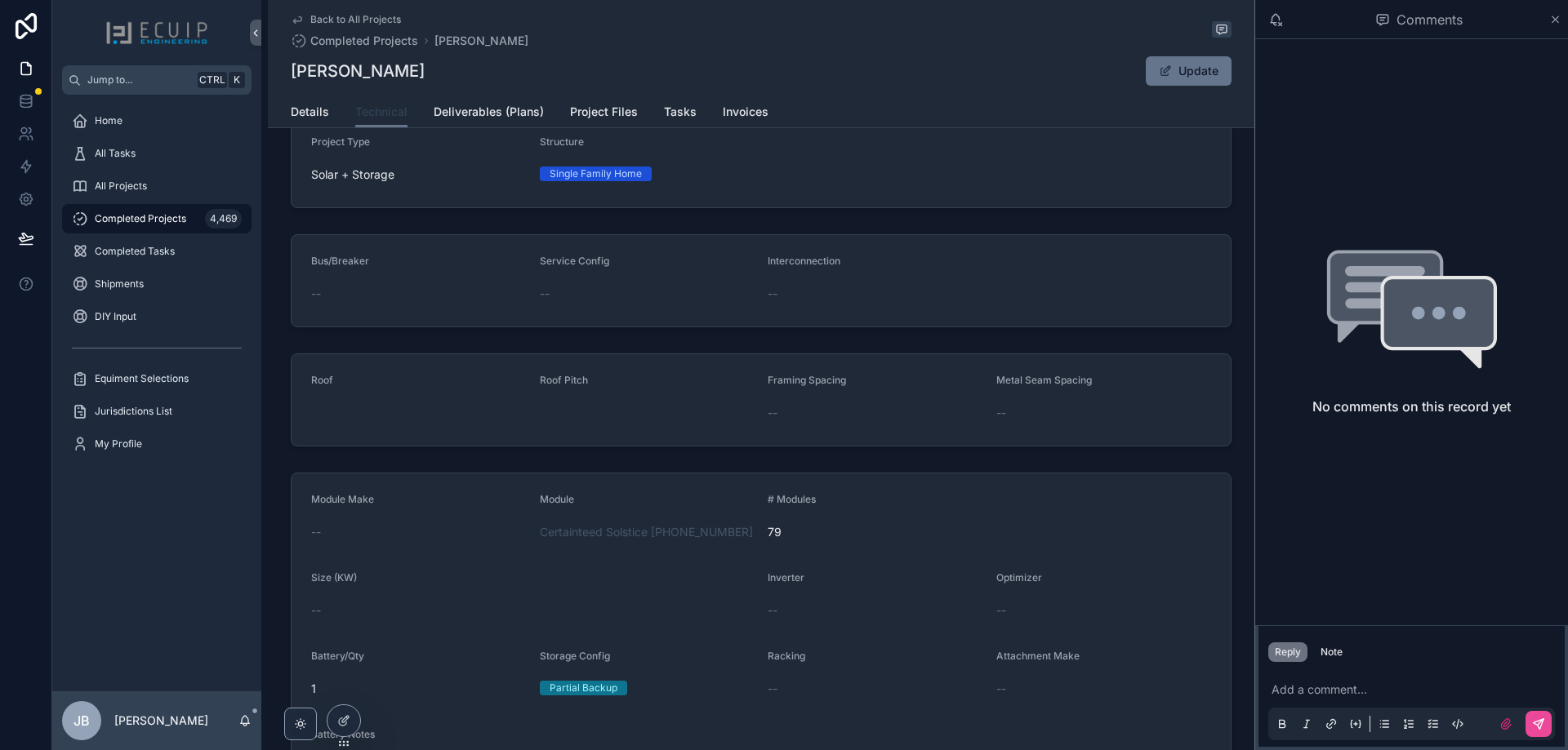
scroll to position [38, 0]
click at [314, 117] on span "Details" at bounding box center [310, 112] width 39 height 17
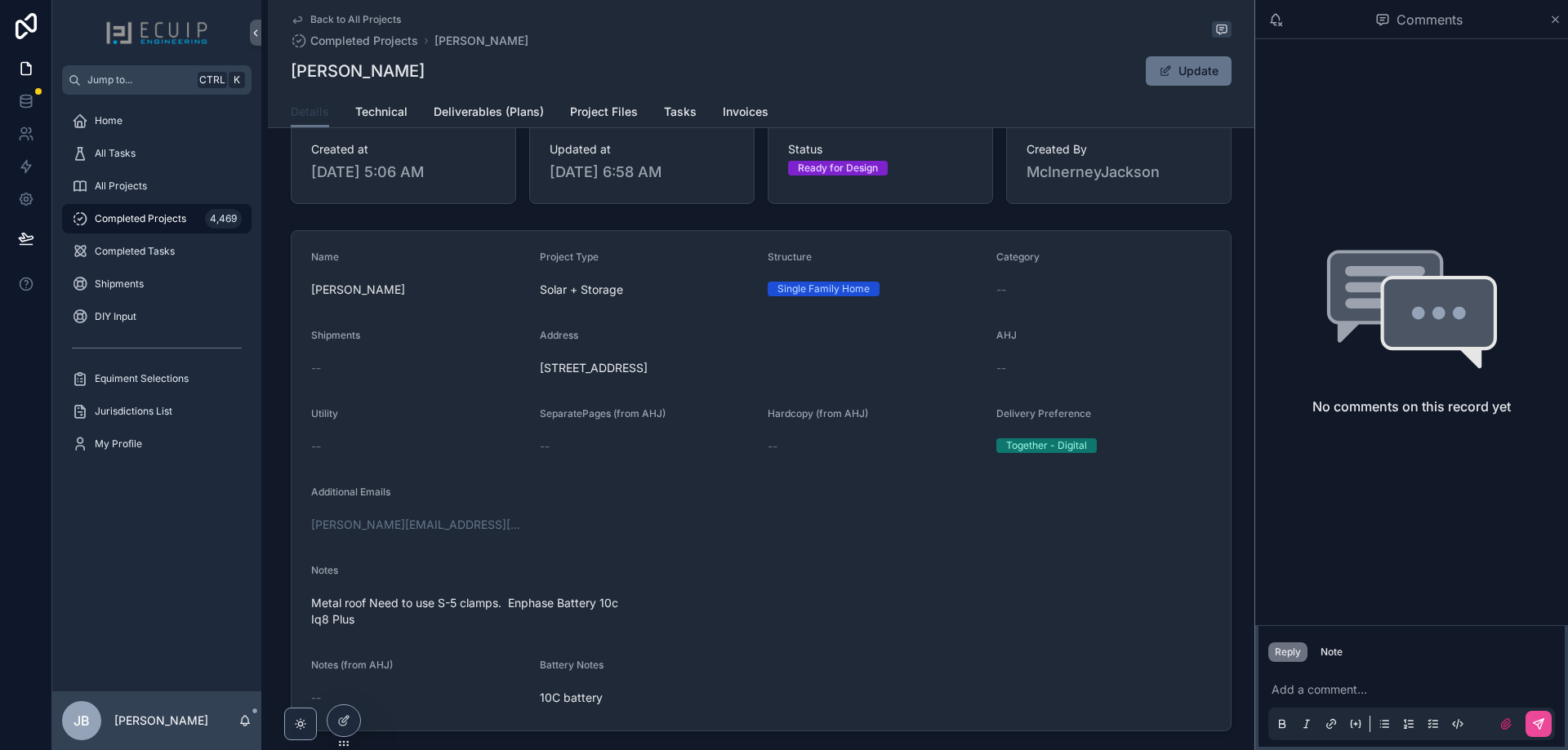
scroll to position [408, 0]
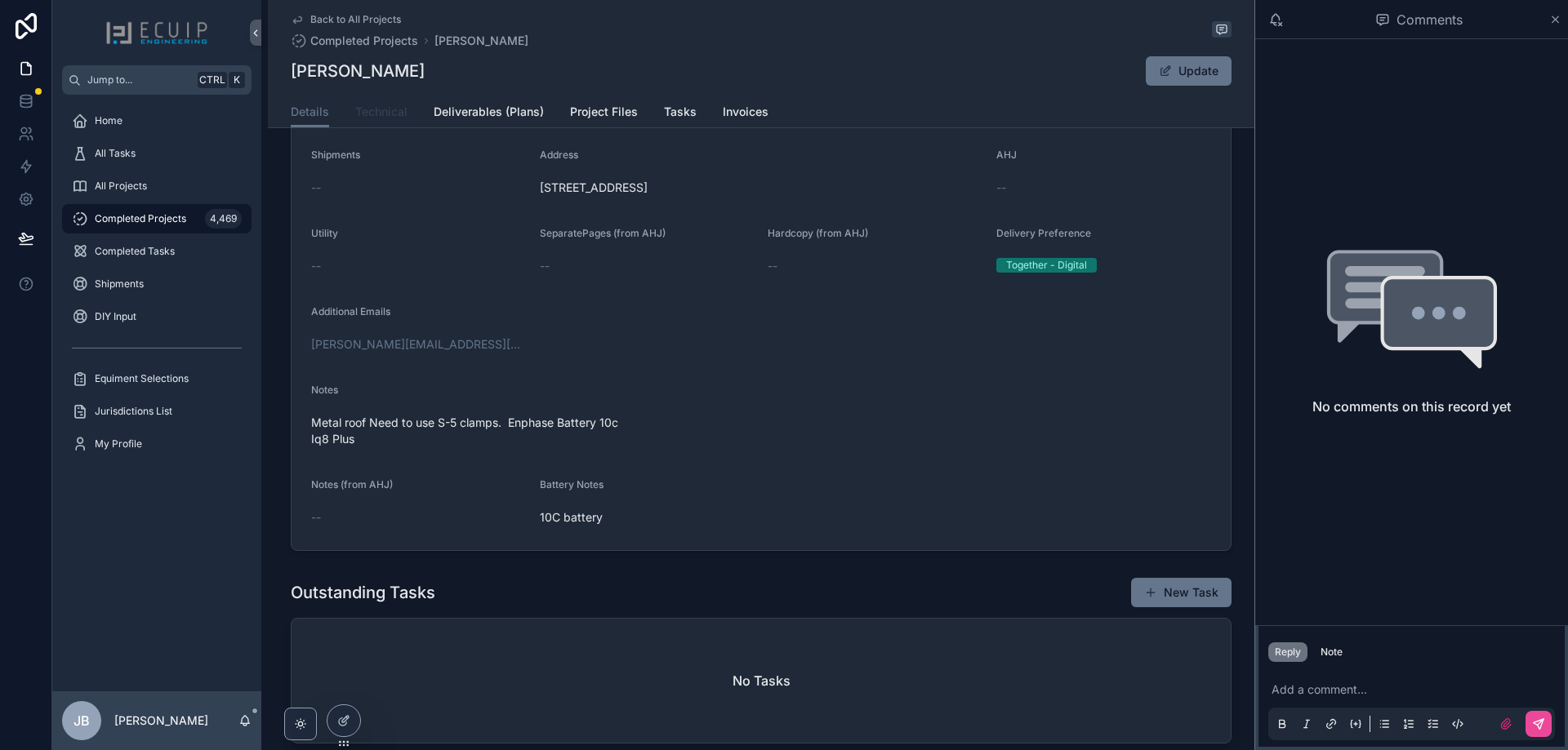
click at [396, 115] on span "Technical" at bounding box center [381, 112] width 52 height 17
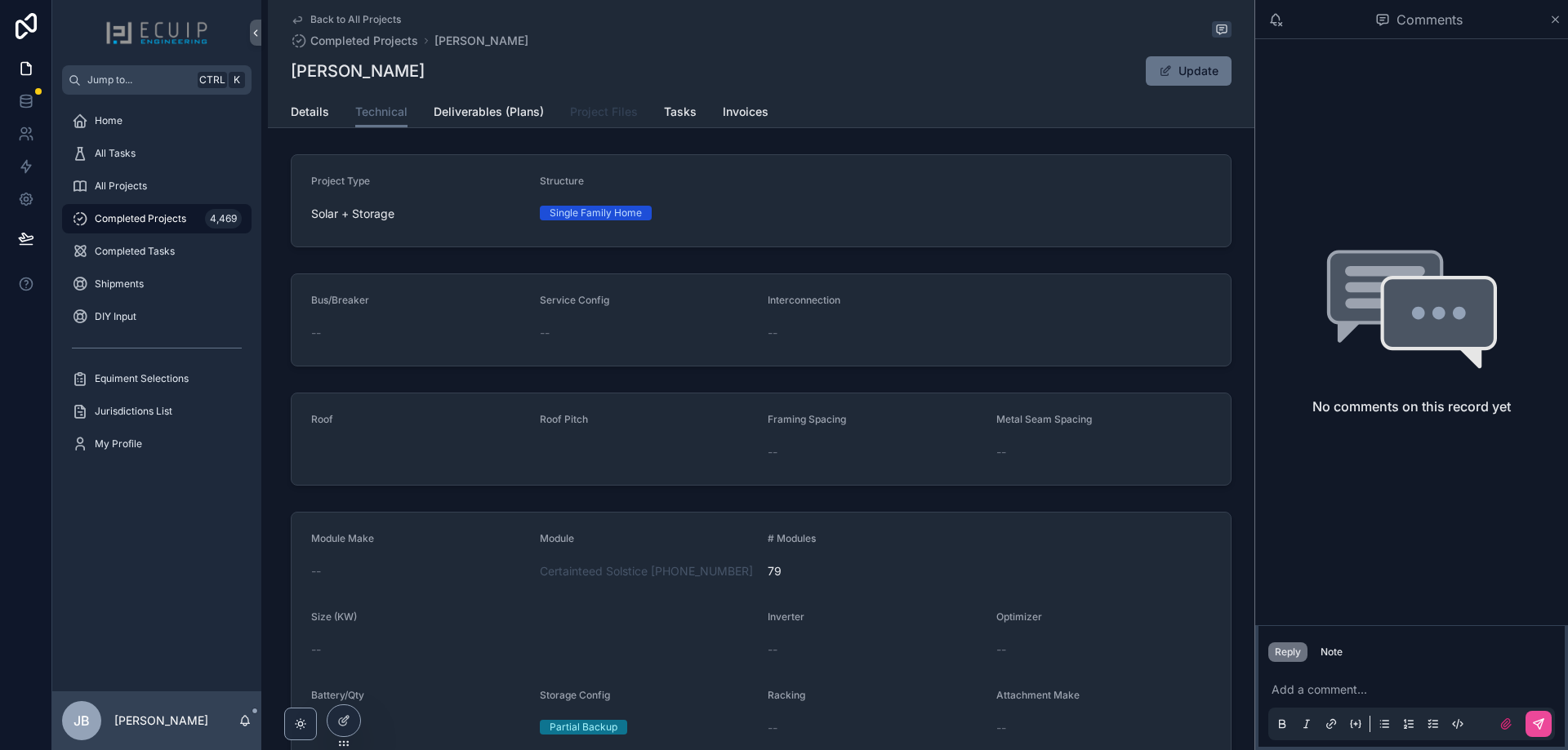
click at [585, 122] on link "Project Files" at bounding box center [603, 113] width 68 height 33
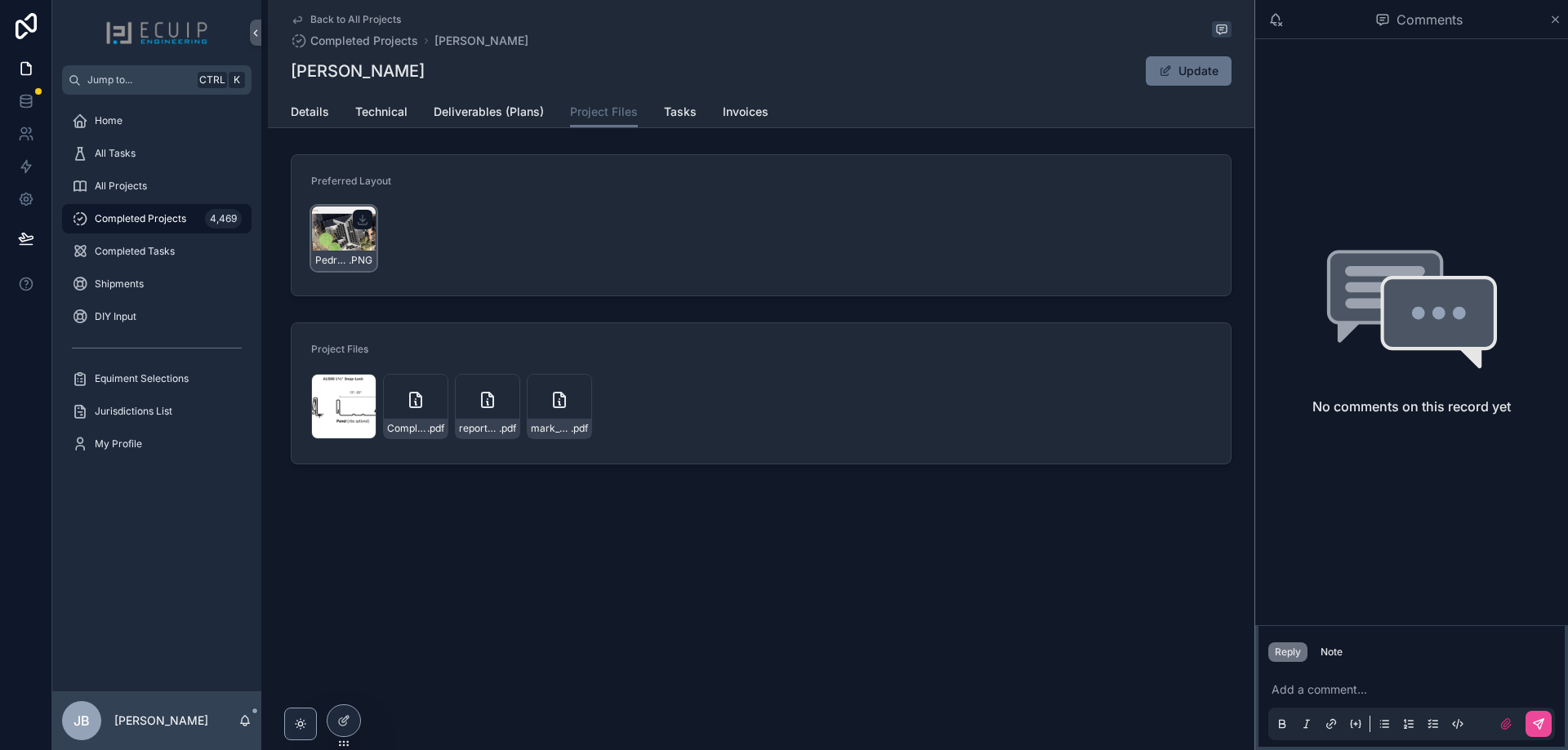
click at [341, 240] on div "Pedry-Design .PNG" at bounding box center [344, 238] width 65 height 65
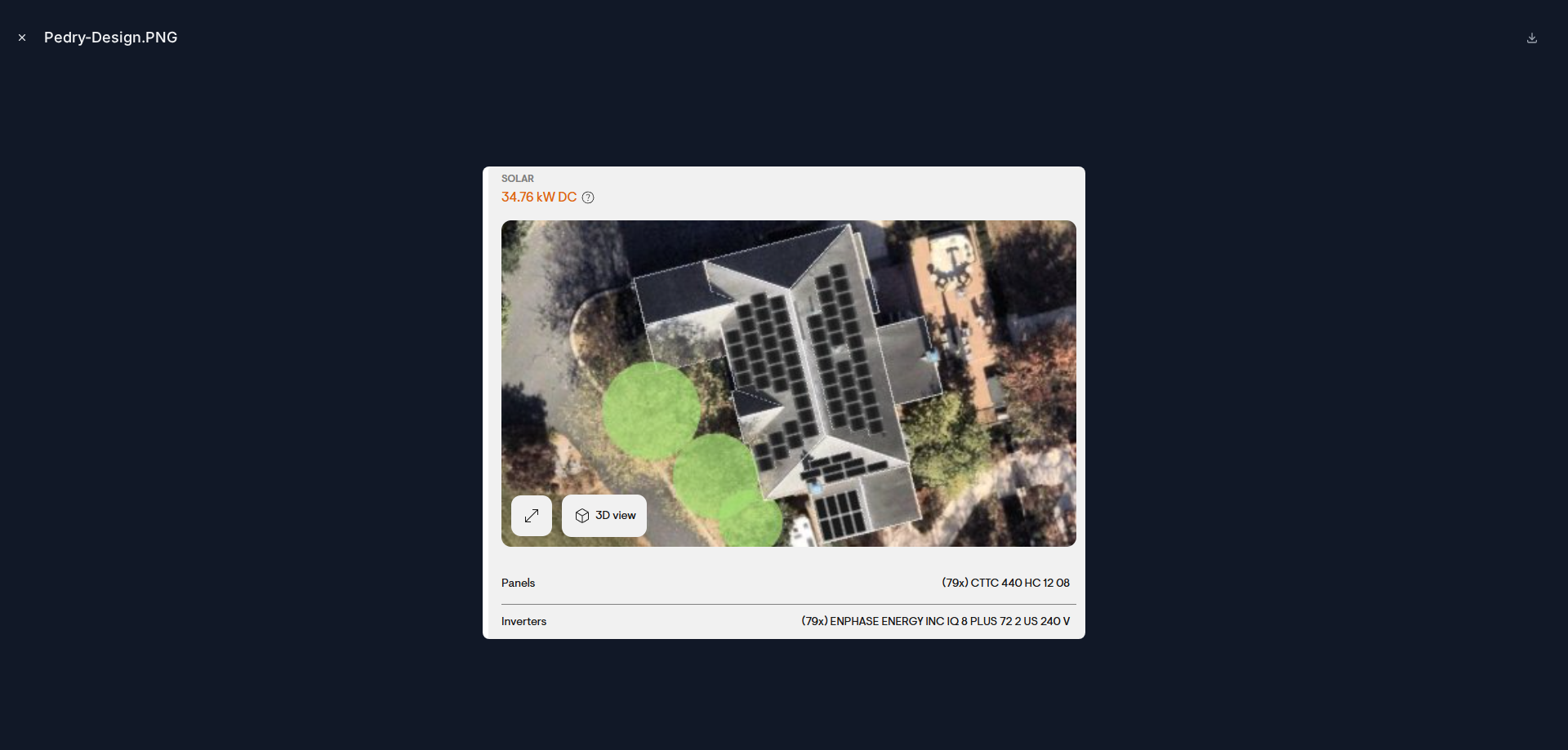
click at [24, 41] on icon "Close modal" at bounding box center [22, 37] width 11 height 11
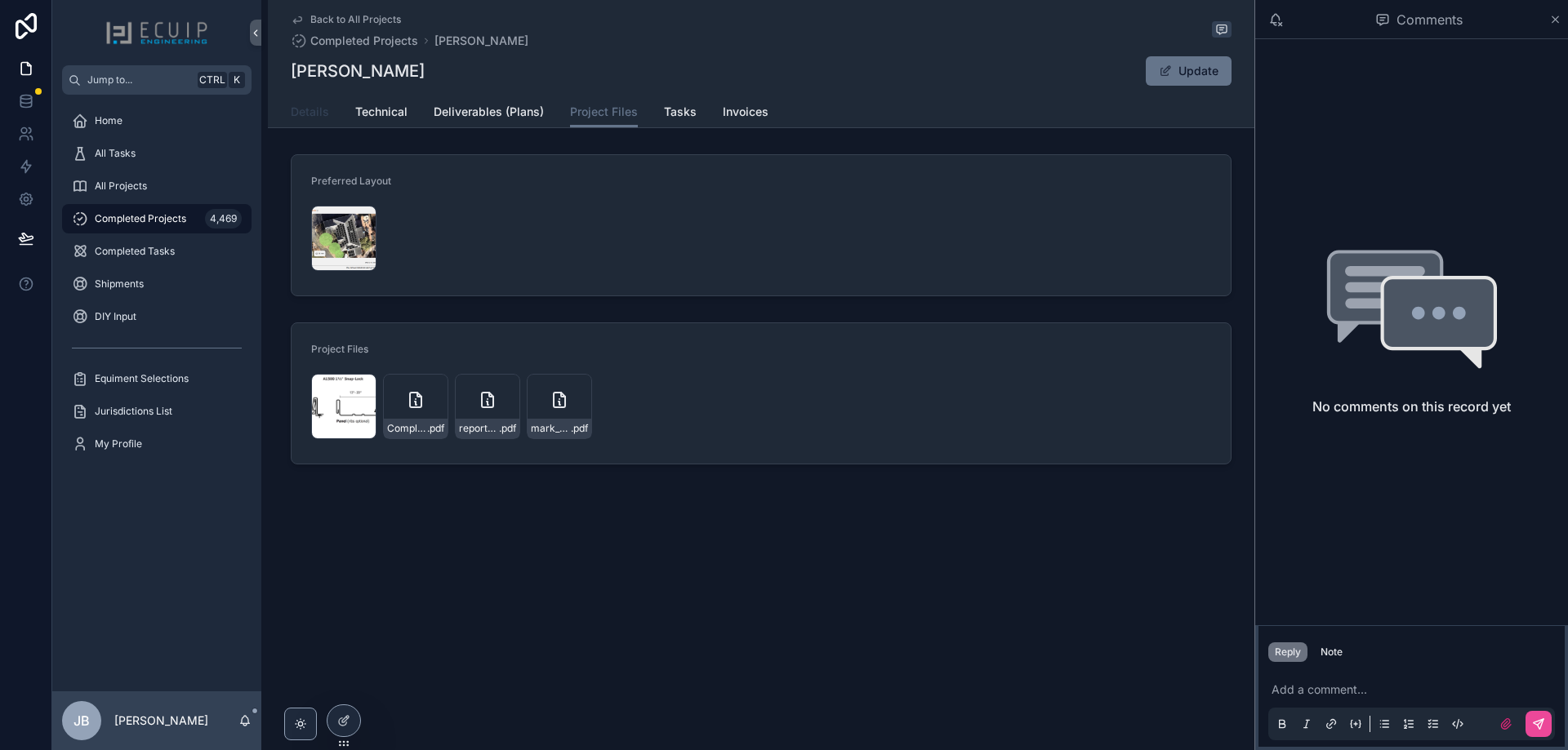
click at [308, 115] on span "Details" at bounding box center [310, 112] width 39 height 17
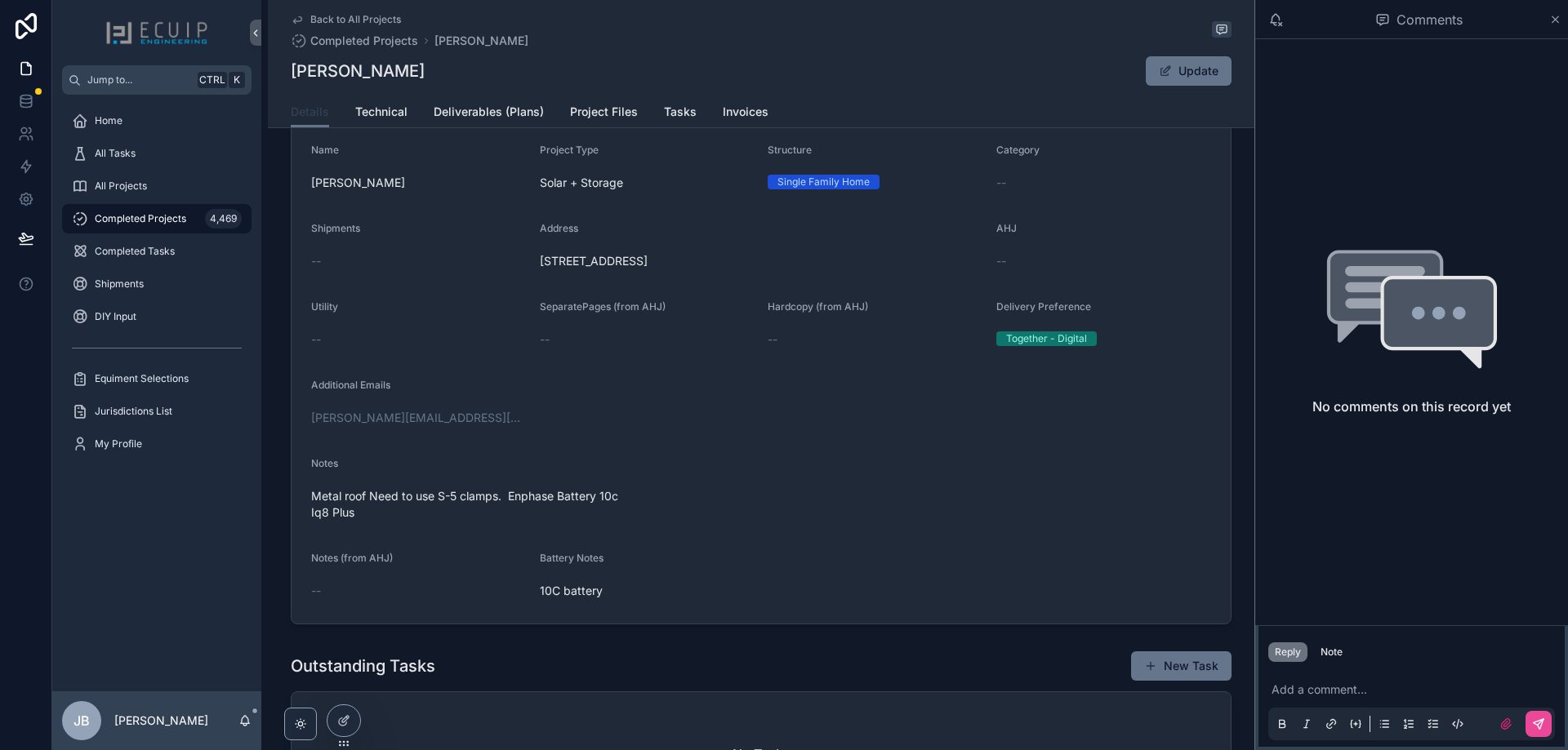
scroll to position [408, 0]
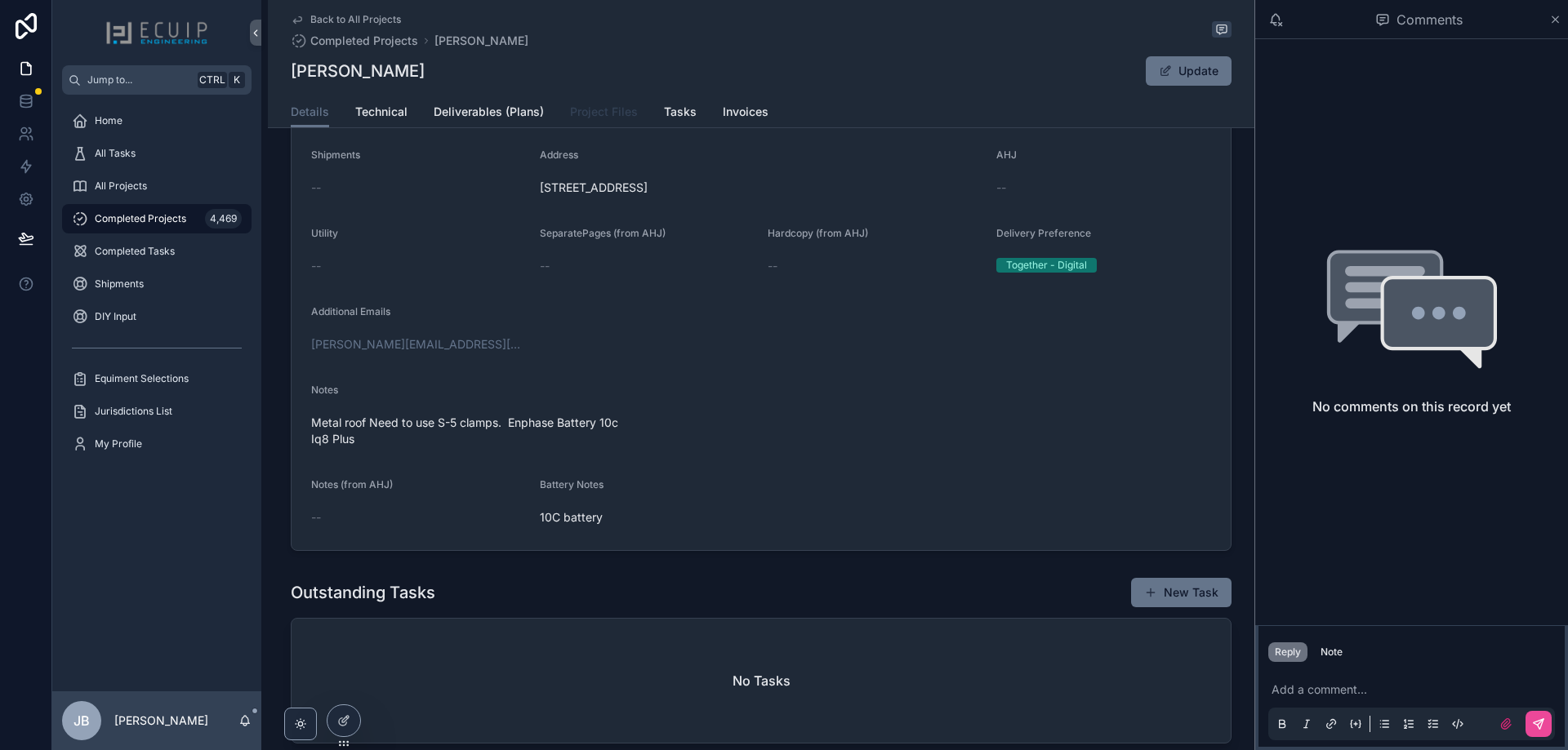
click at [587, 115] on span "Project Files" at bounding box center [603, 112] width 68 height 17
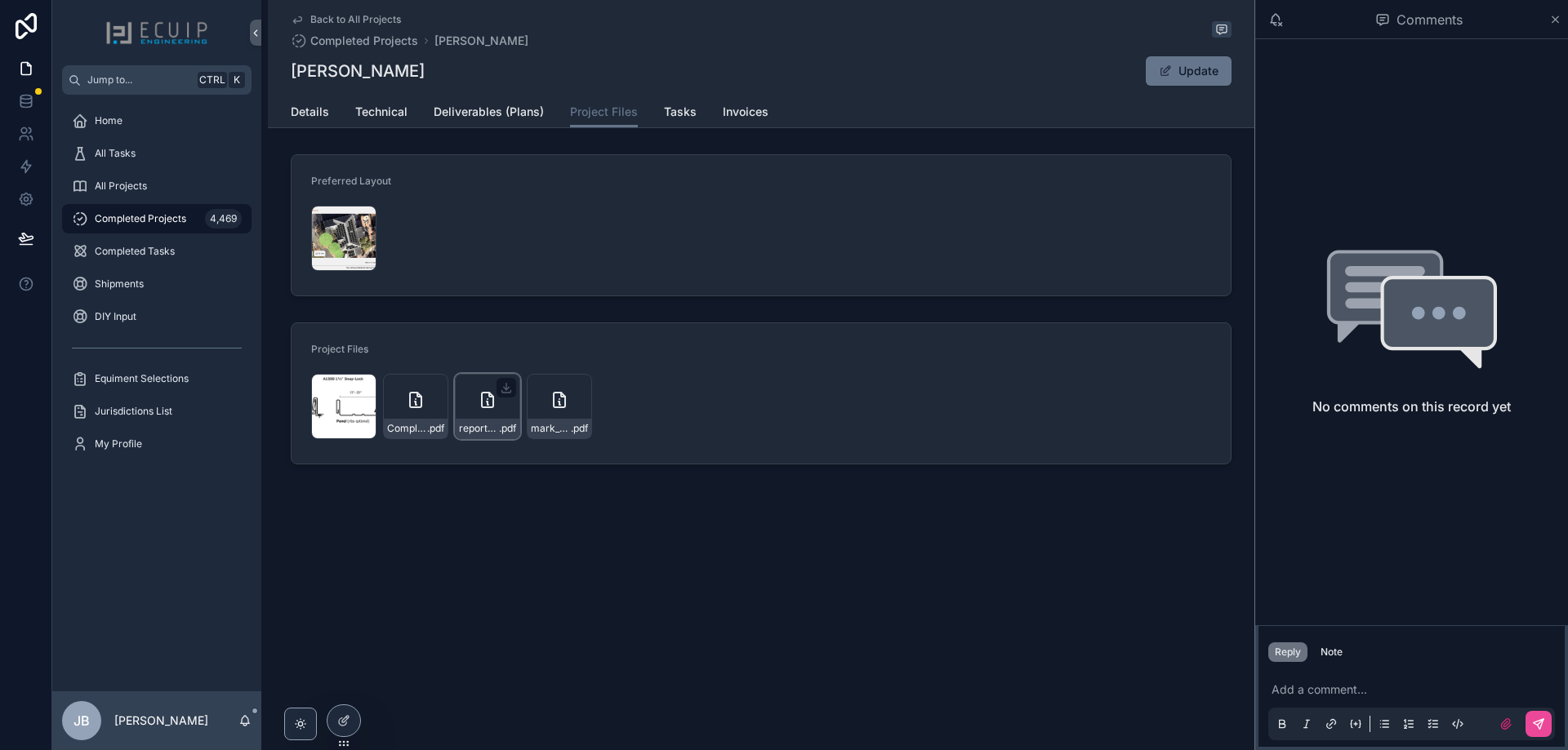
click at [489, 407] on icon "scrollable content" at bounding box center [487, 399] width 11 height 15
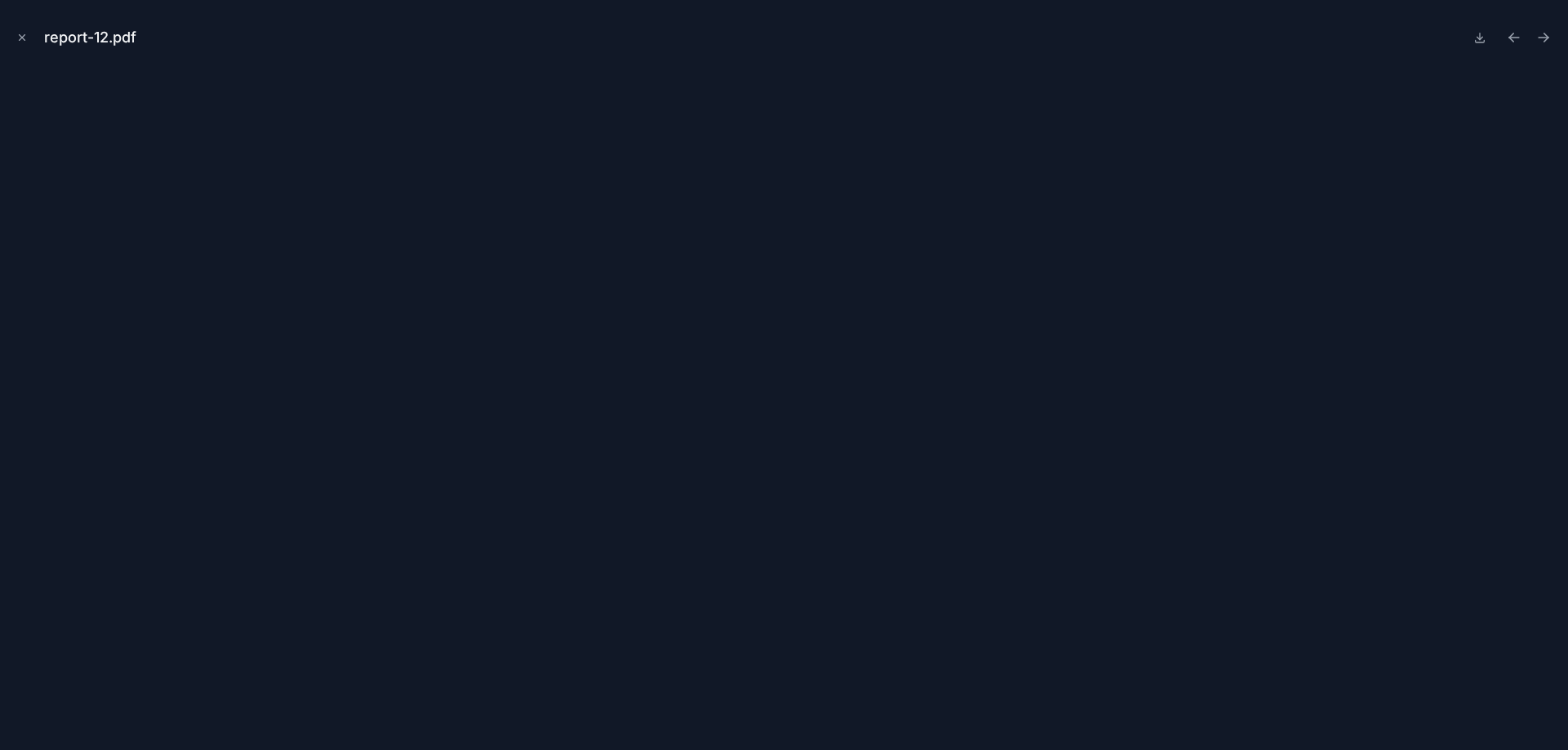
click at [19, 36] on icon "Close modal" at bounding box center [22, 37] width 11 height 11
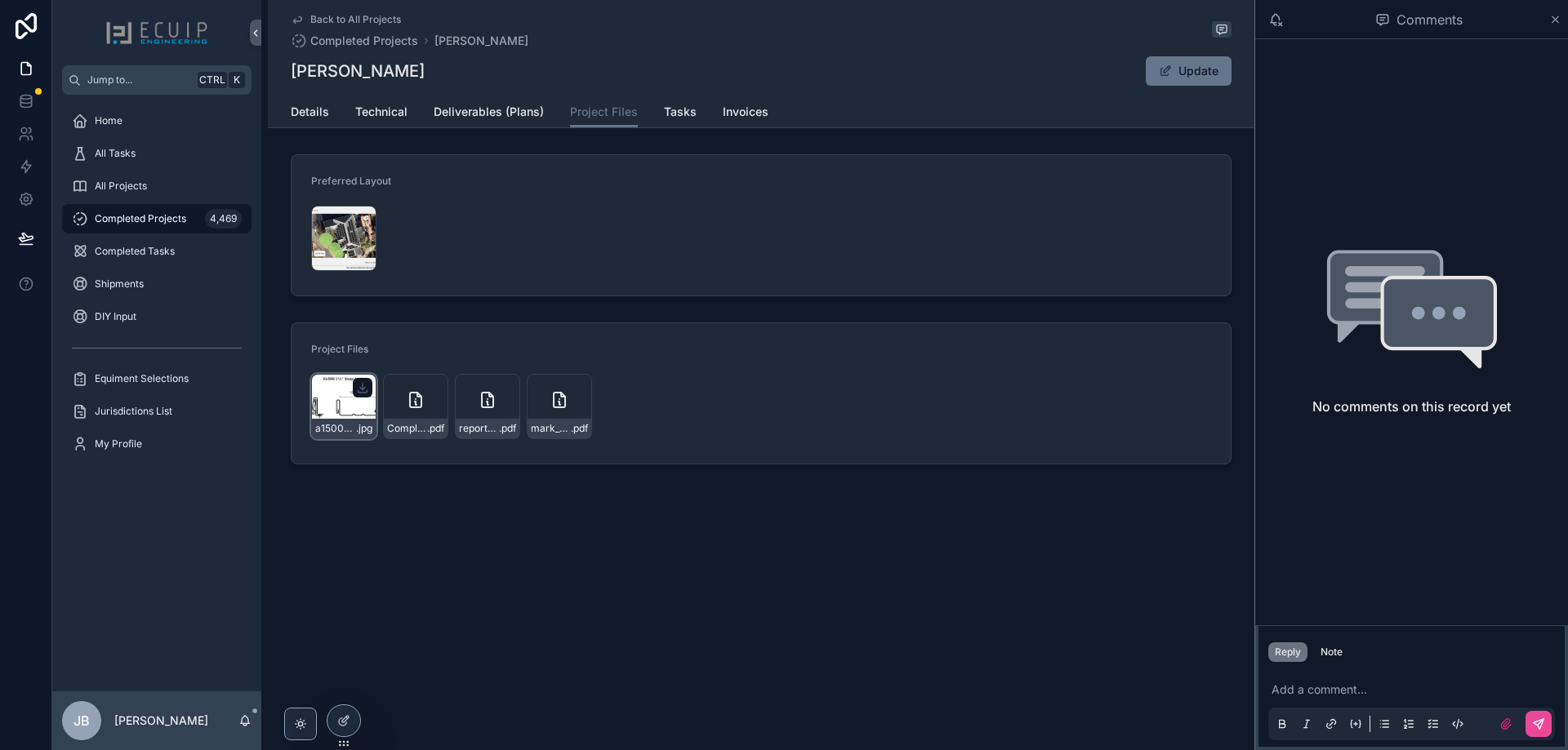
click at [352, 405] on div "a1500-wiredrawing-new .jpg" at bounding box center [344, 406] width 65 height 65
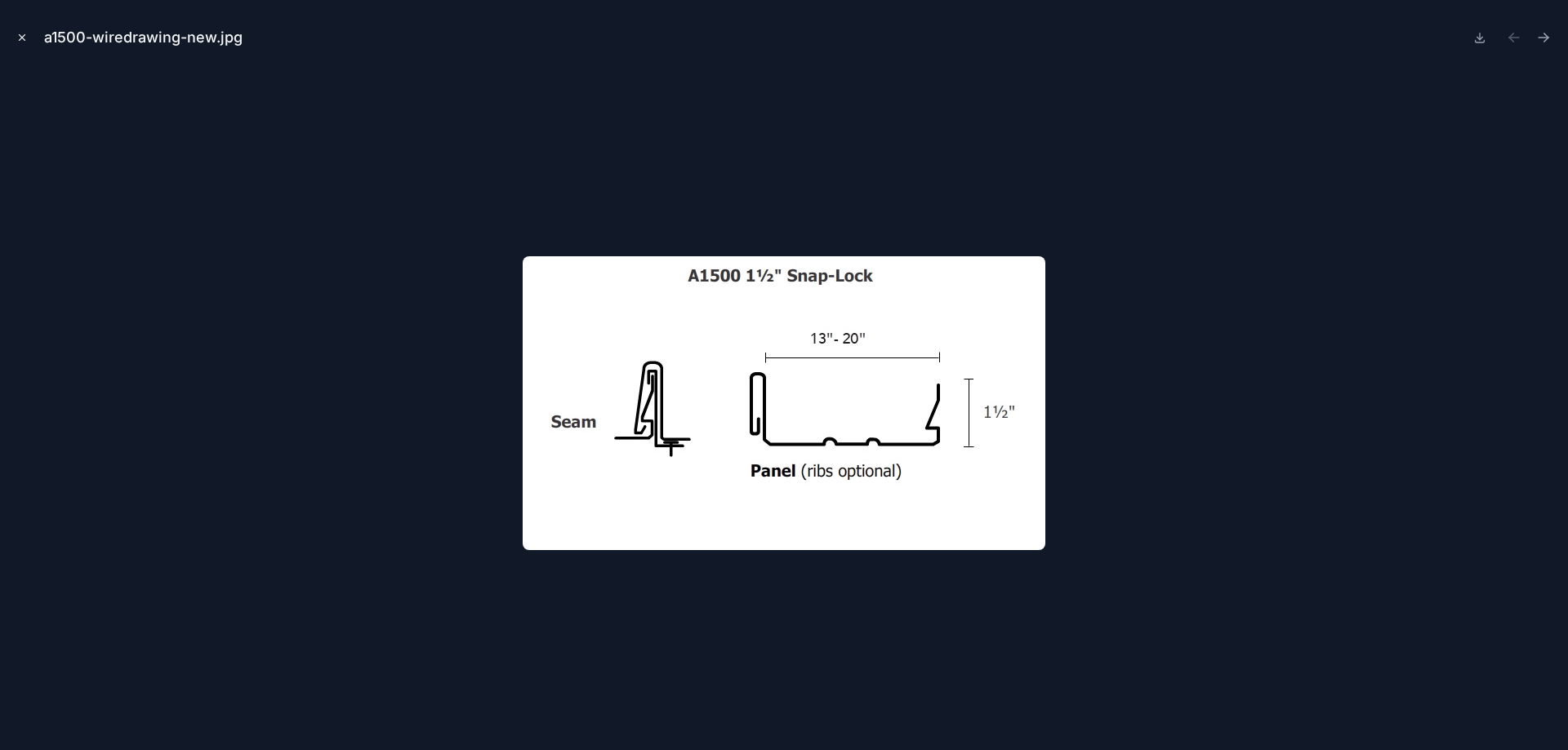
click at [26, 41] on icon "Close modal" at bounding box center [22, 37] width 11 height 11
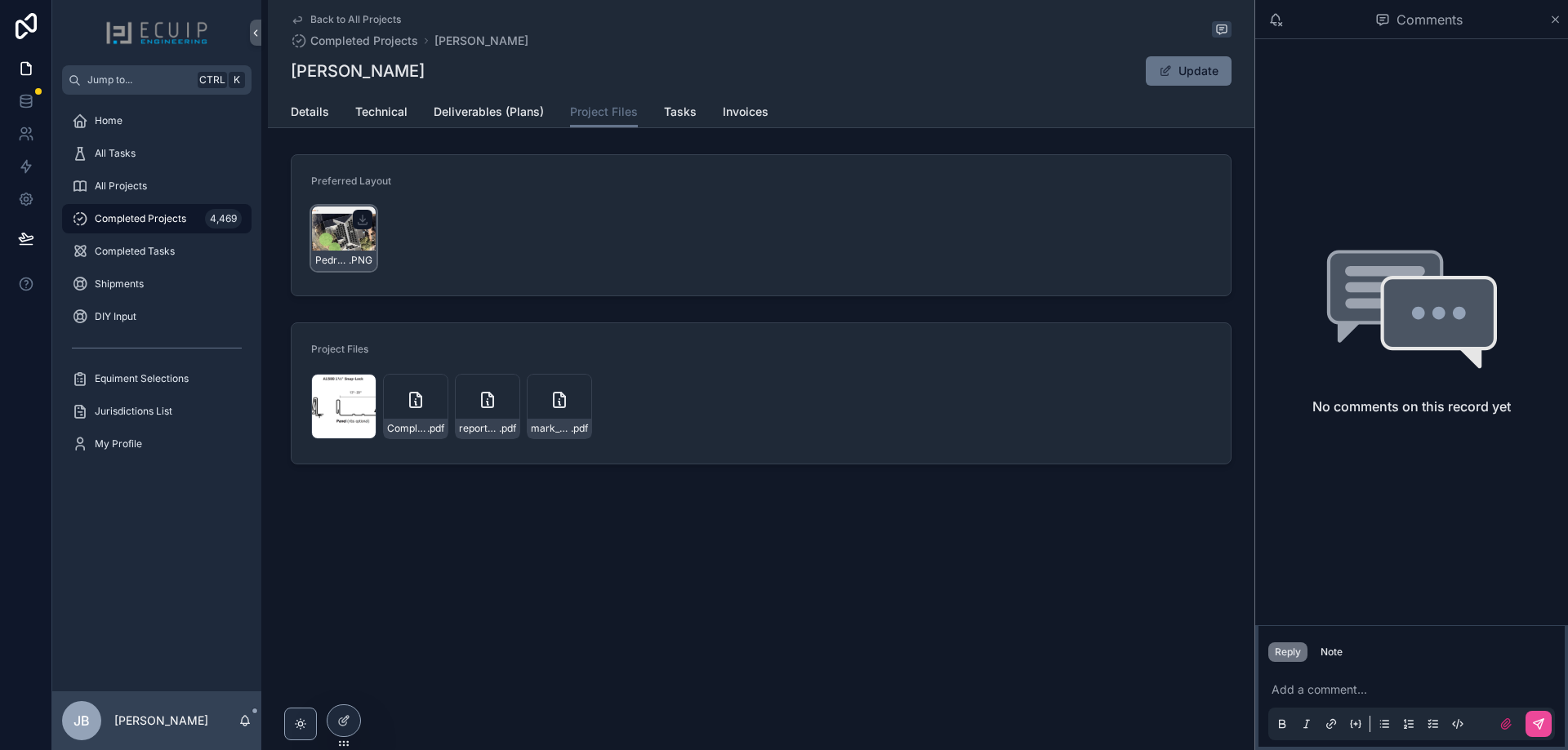
click at [334, 236] on div "Pedry-Design .PNG" at bounding box center [344, 238] width 65 height 65
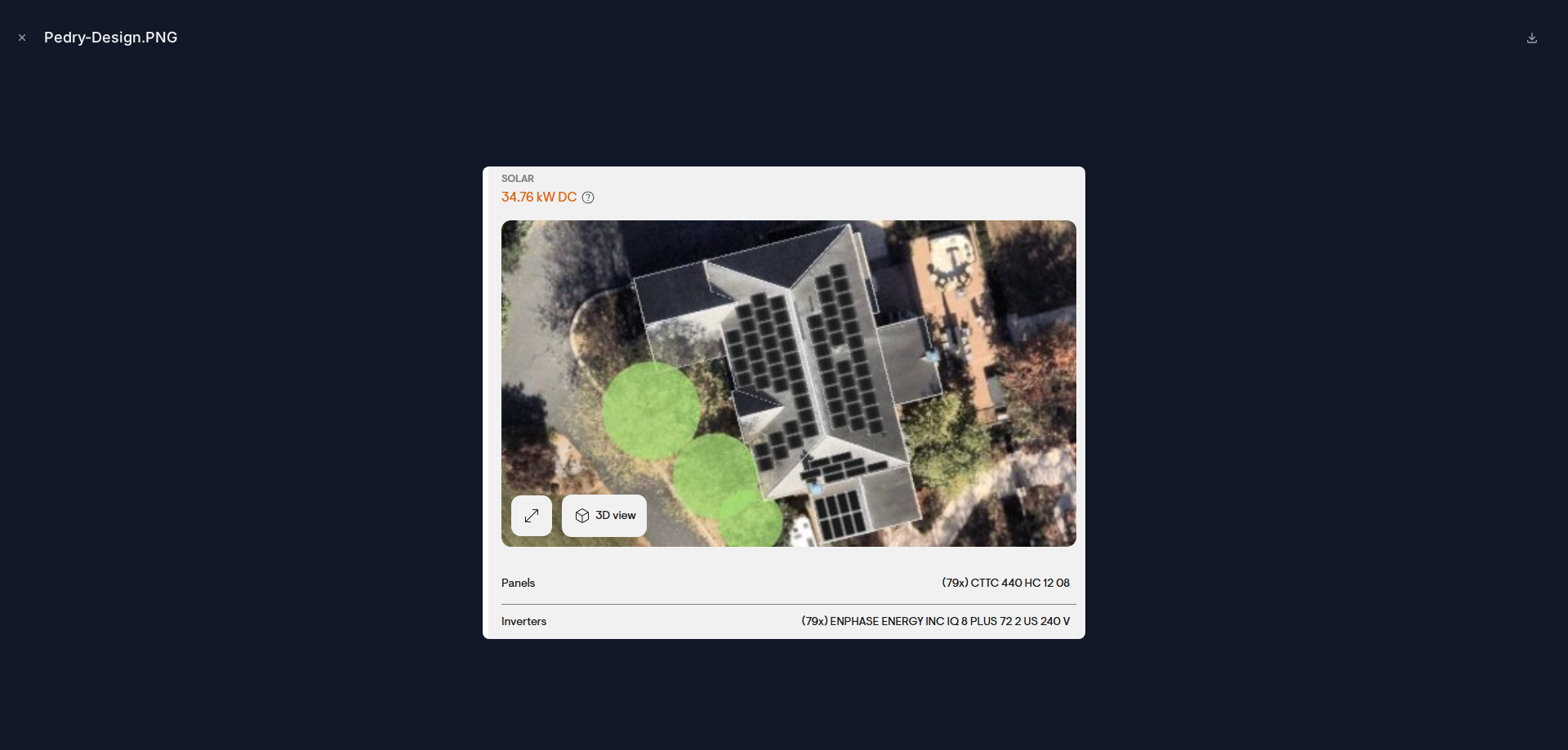
click at [23, 33] on icon "Close modal" at bounding box center [22, 37] width 11 height 11
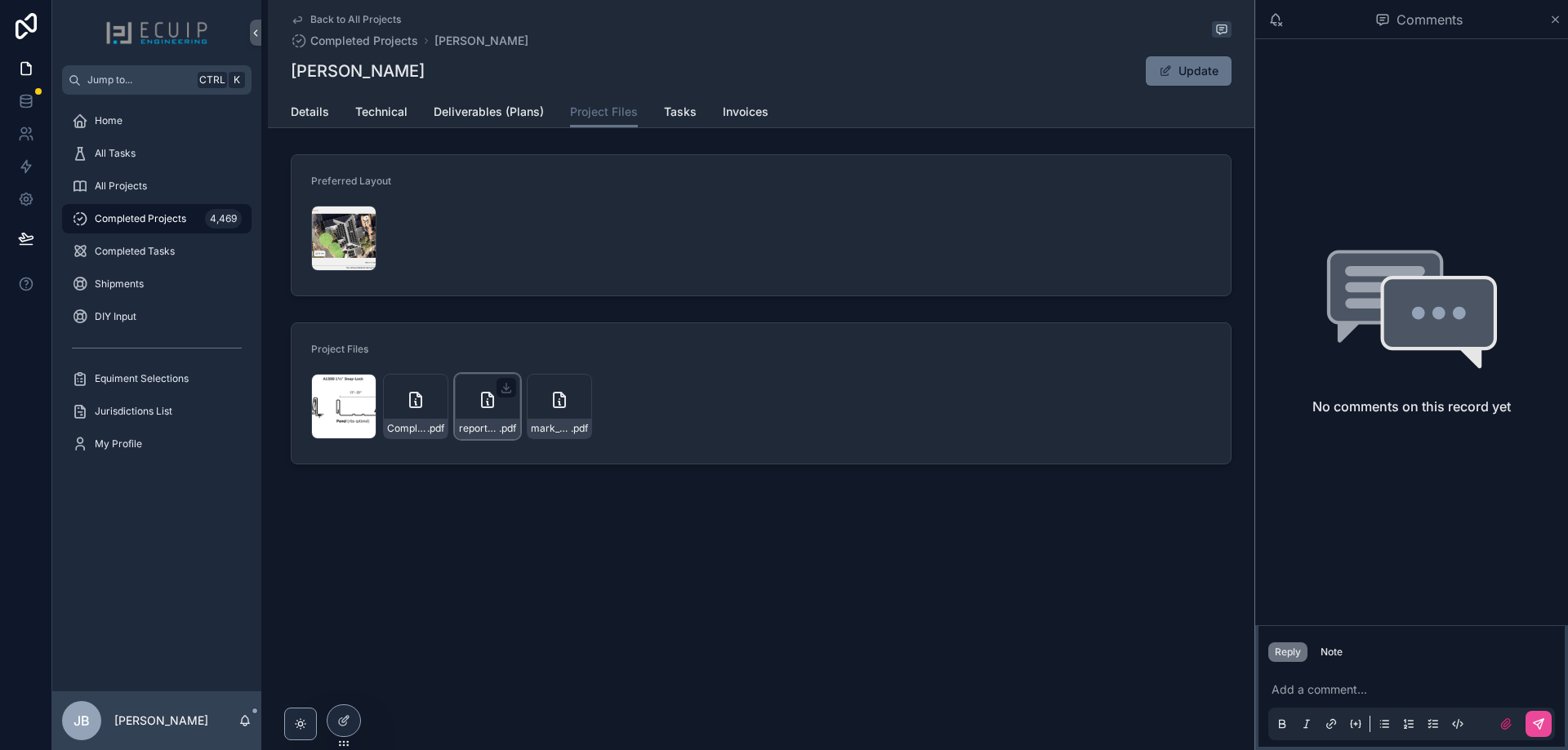
click at [473, 405] on div "report-12 .pdf" at bounding box center [488, 406] width 65 height 65
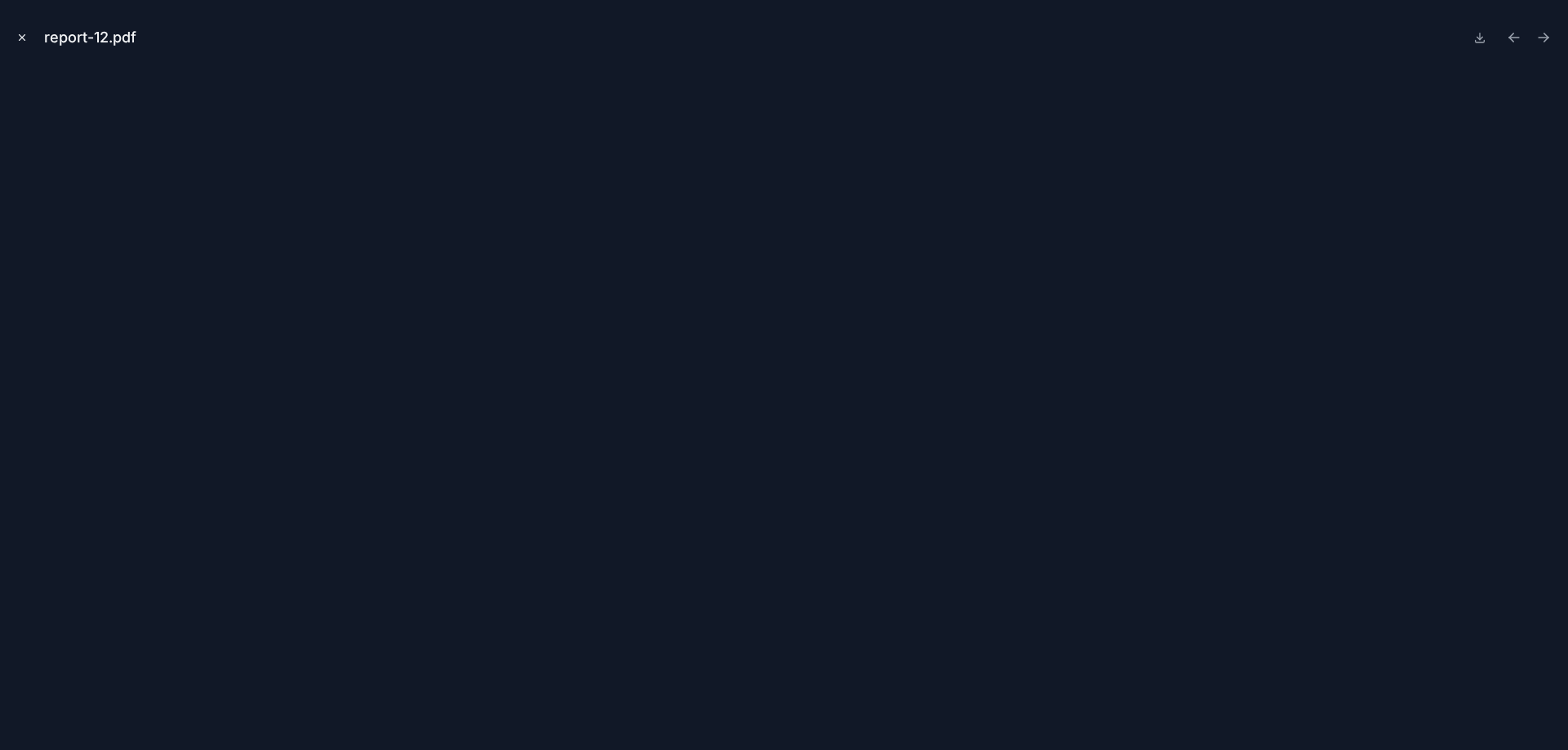
click at [19, 39] on icon "Close modal" at bounding box center [22, 37] width 11 height 11
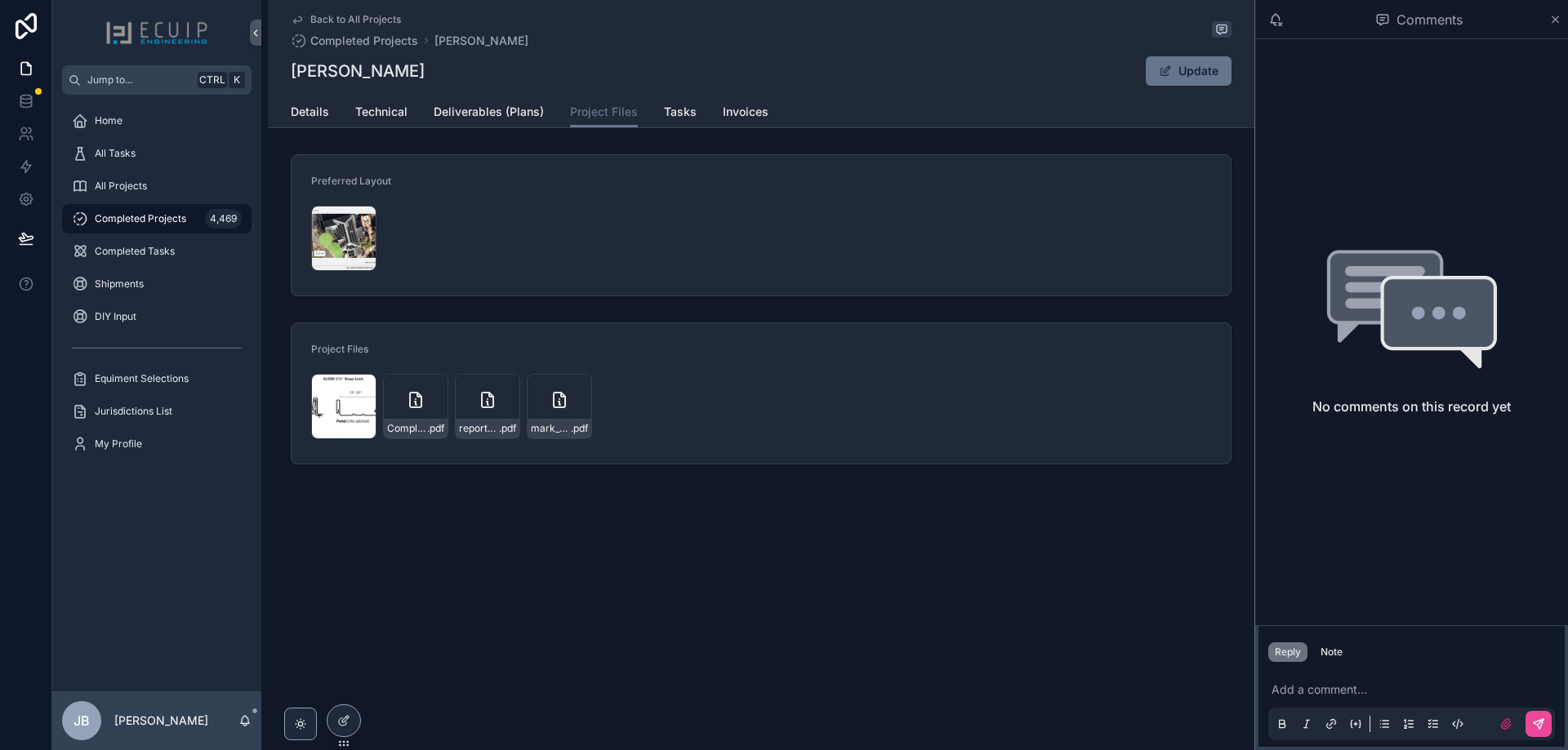
click at [777, 613] on div "Back to All Projects Completed Projects Mark Pedry Mark Pedry Update Project Fi…" at bounding box center [758, 375] width 993 height 750
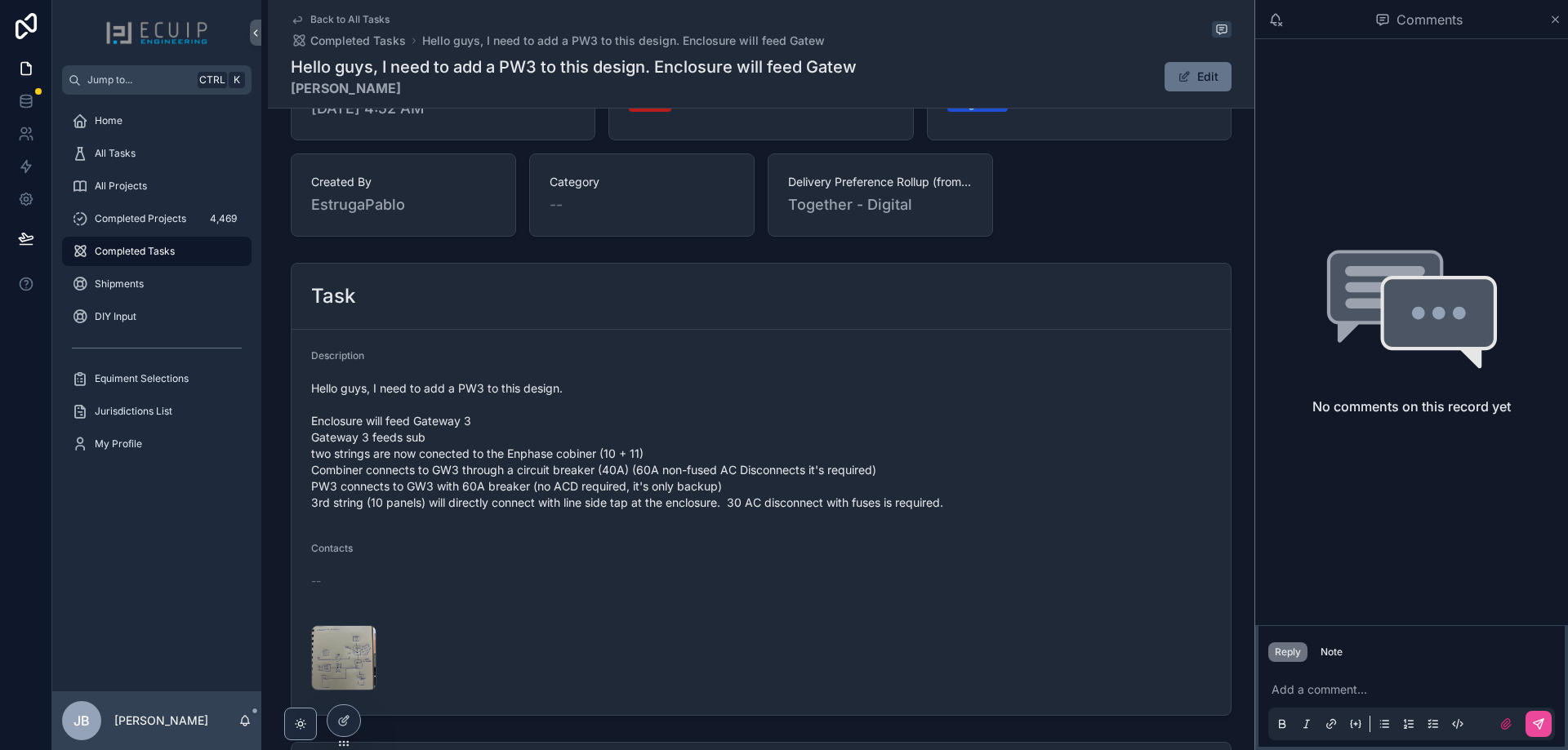
scroll to position [571, 0]
